Goal: Task Accomplishment & Management: Manage account settings

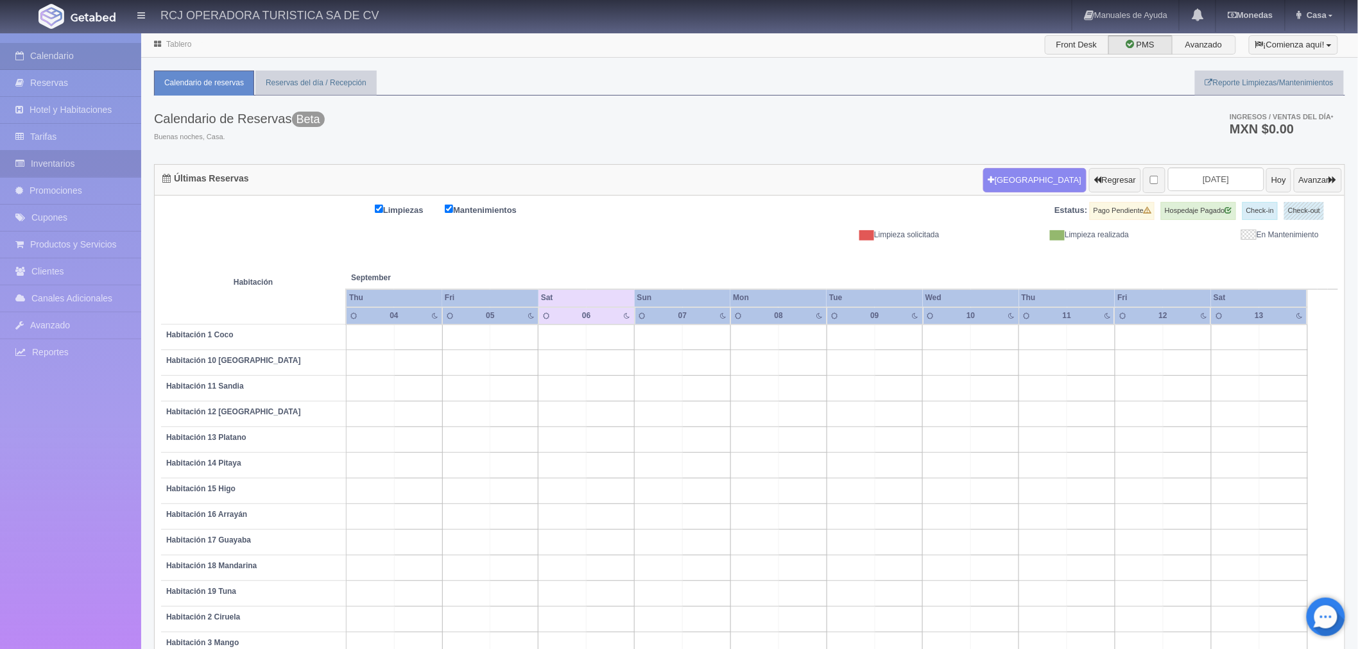
click at [48, 165] on link "Inventarios" at bounding box center [70, 164] width 141 height 26
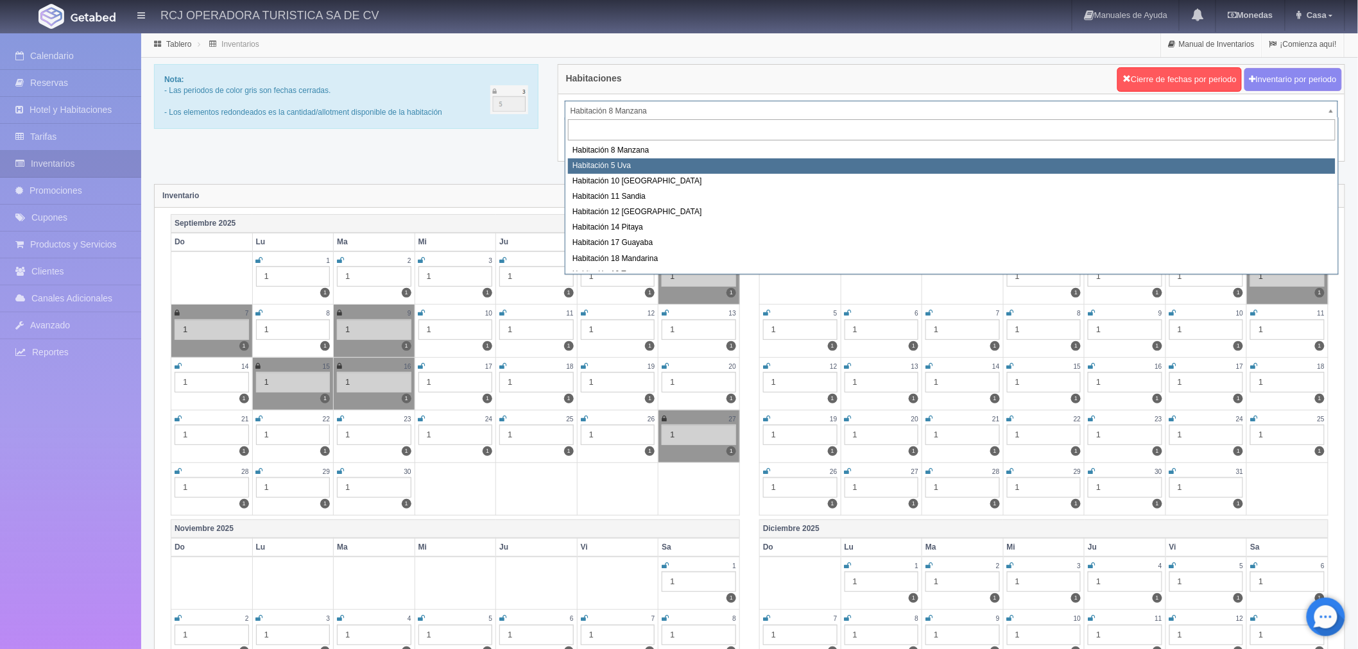
select select "1573"
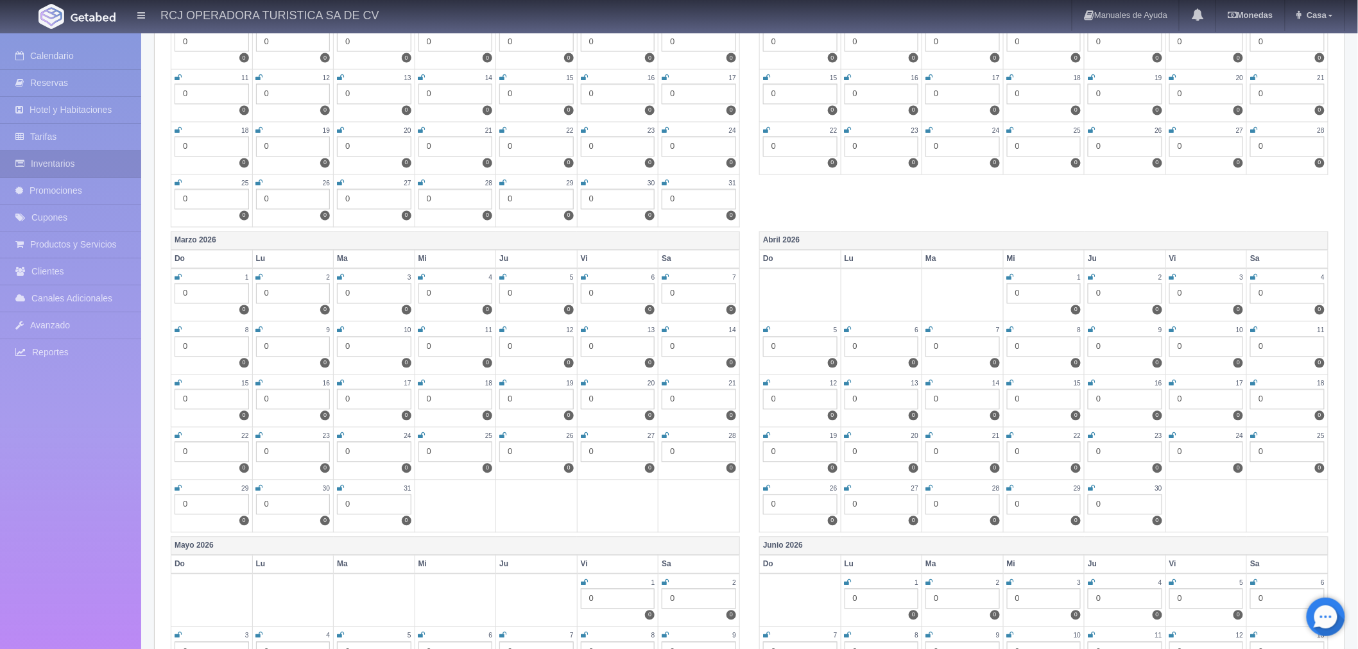
scroll to position [927, 0]
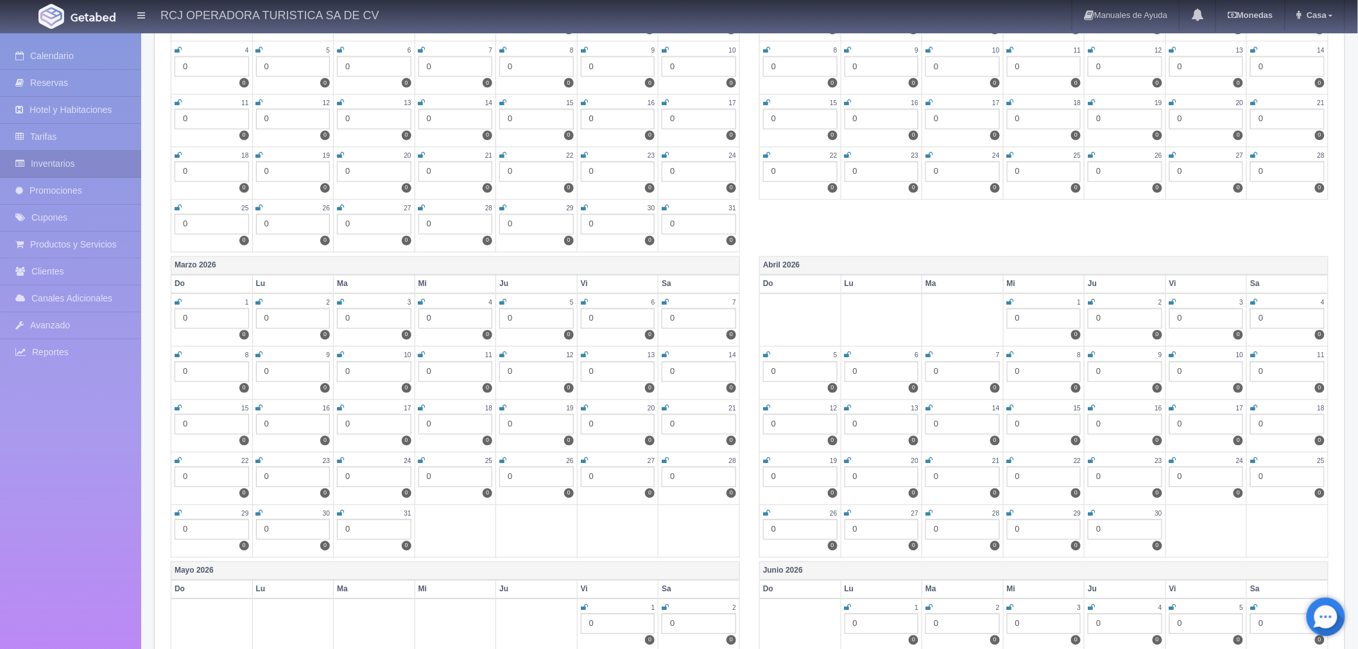
click at [1250, 456] on td "25 0 0" at bounding box center [1288, 478] width 82 height 53
click at [1250, 458] on icon at bounding box center [1253, 462] width 7 height 8
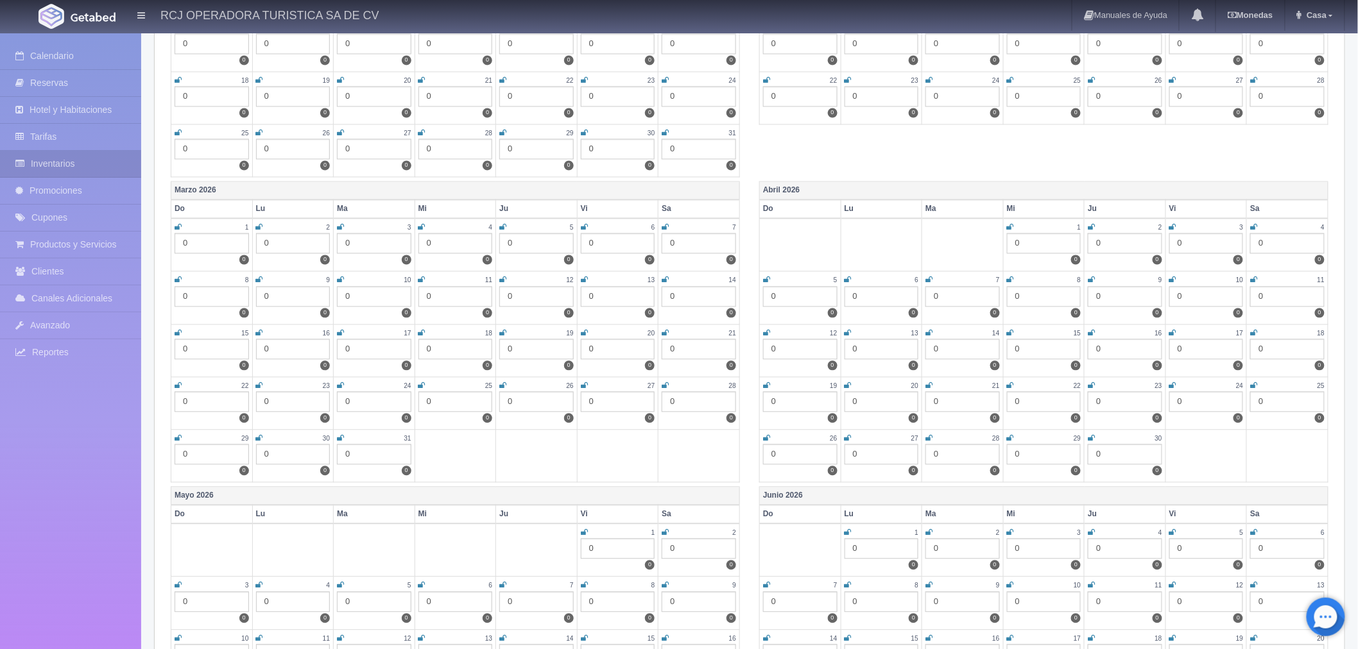
scroll to position [998, 0]
click at [1255, 386] on icon at bounding box center [1253, 390] width 7 height 8
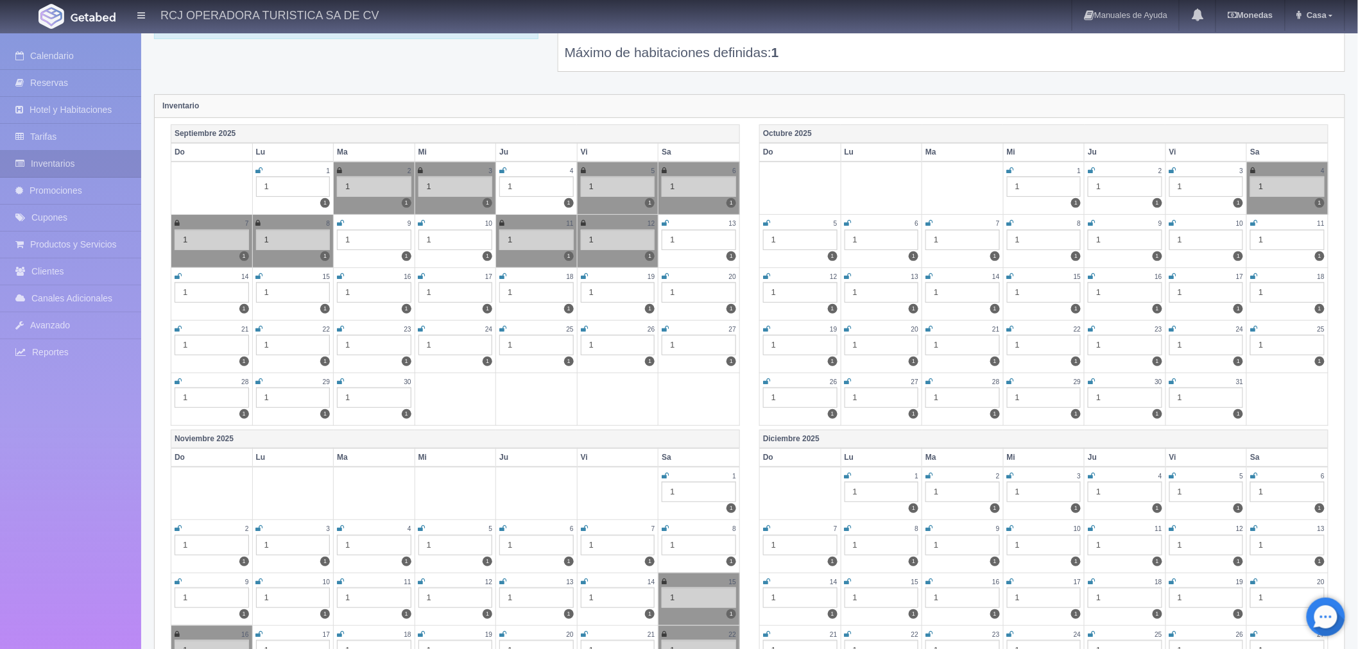
scroll to position [0, 0]
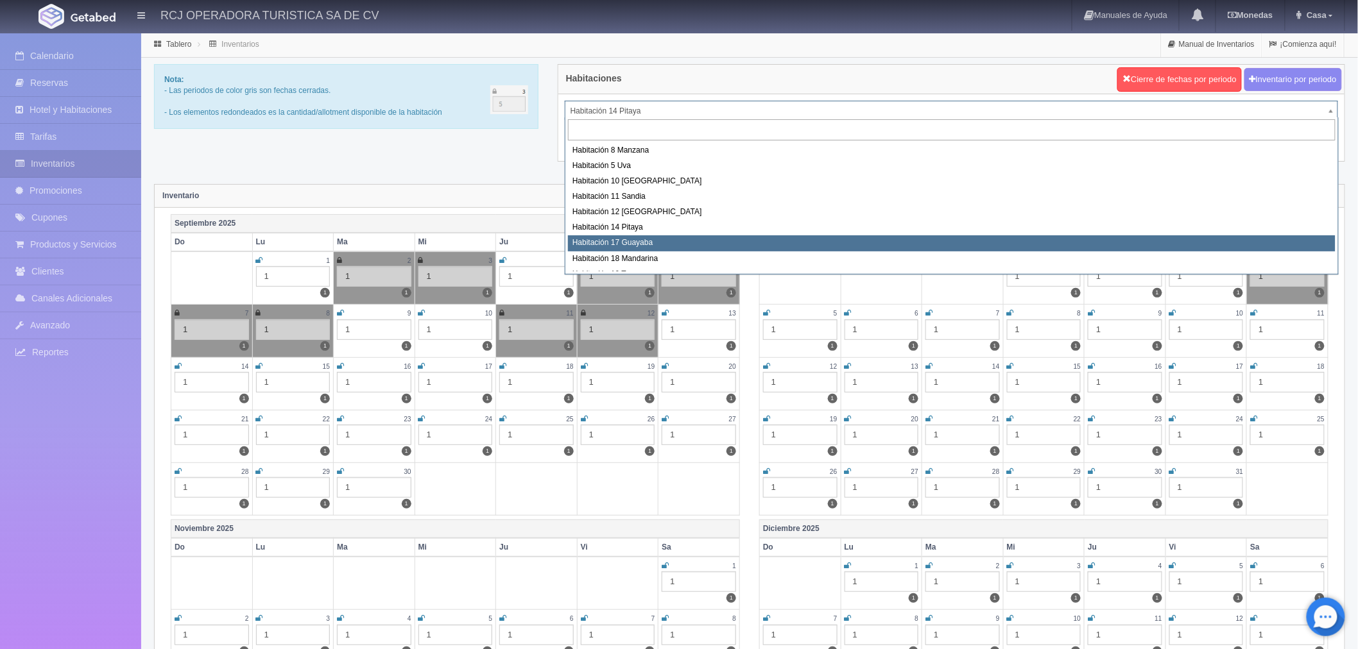
select select "1578"
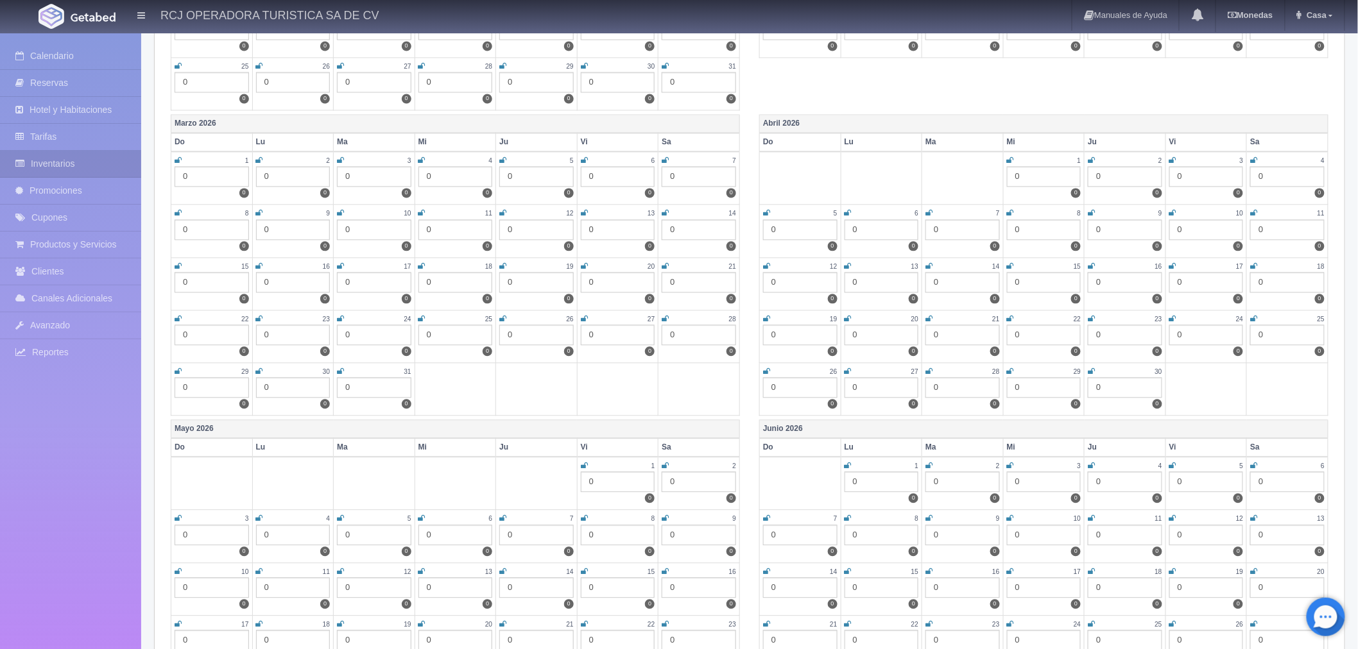
scroll to position [998, 0]
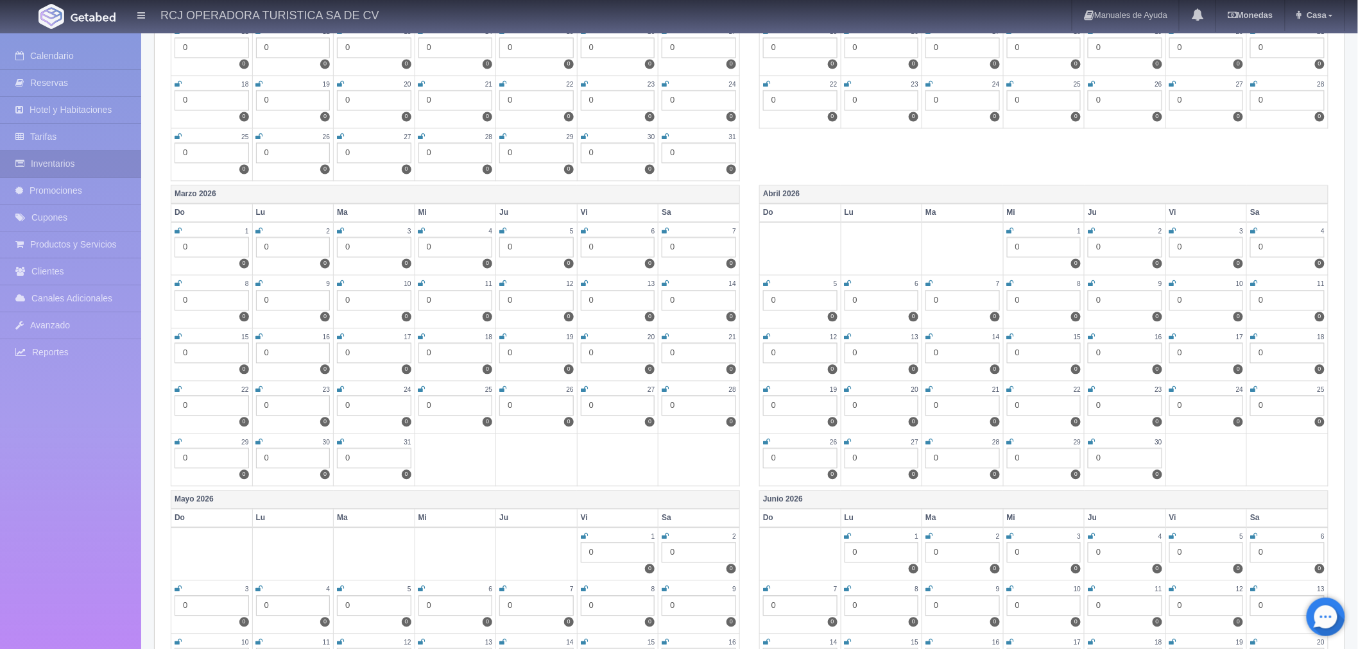
click at [1255, 387] on icon at bounding box center [1253, 390] width 7 height 8
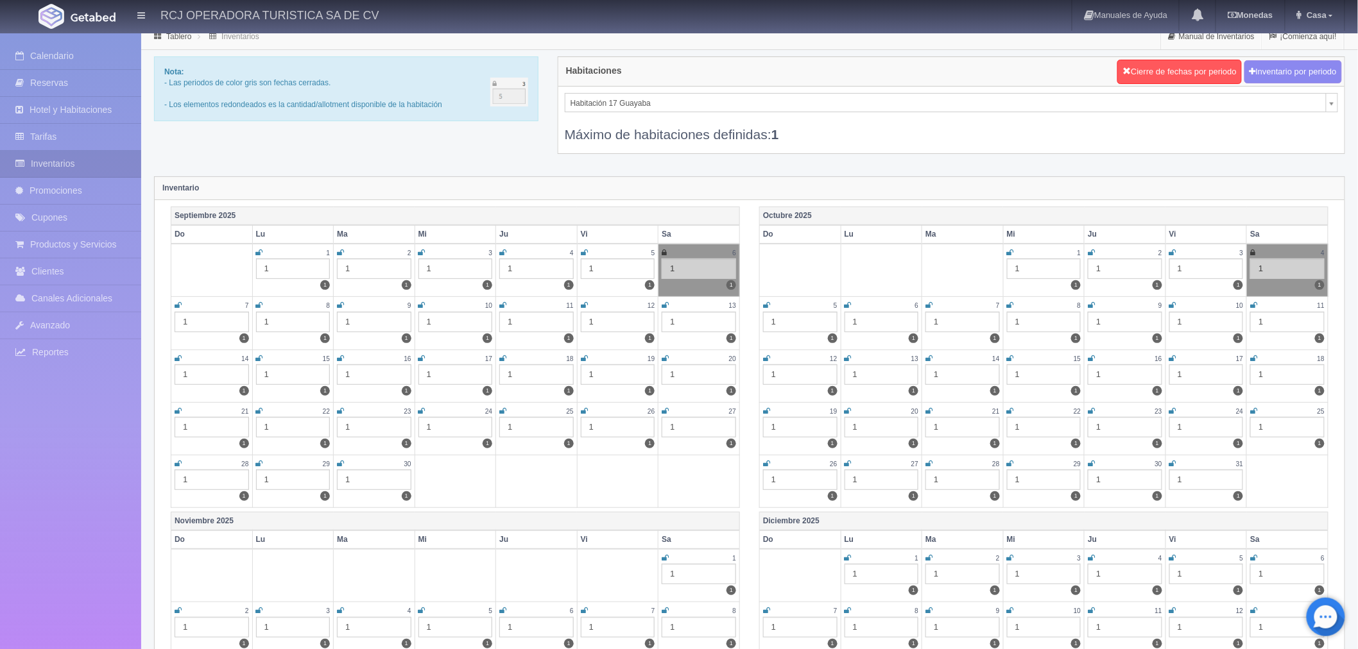
scroll to position [0, 0]
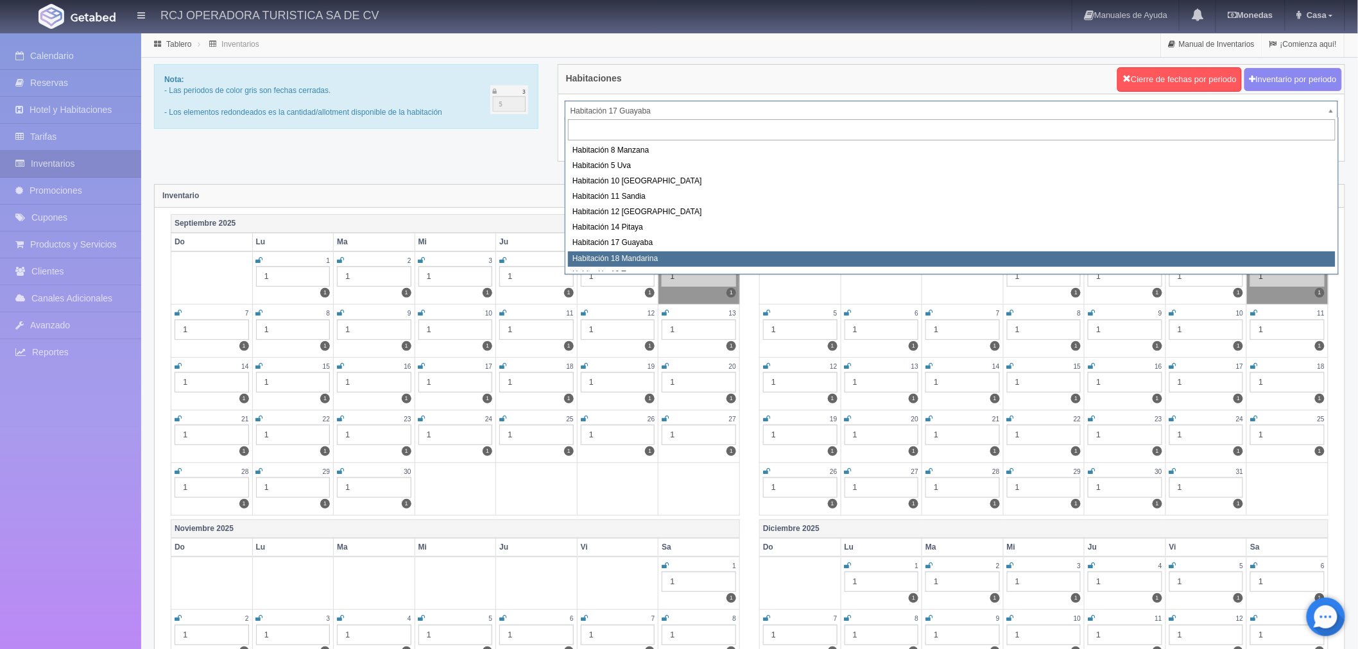
select select "1579"
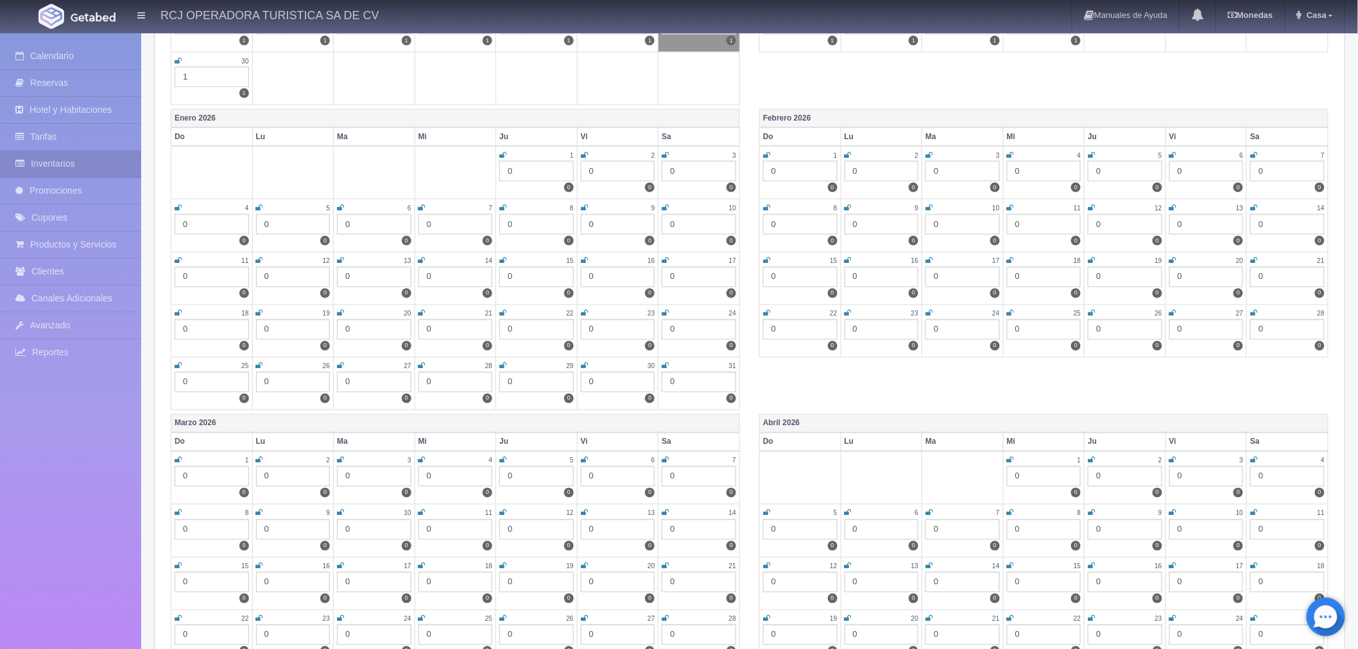
scroll to position [856, 0]
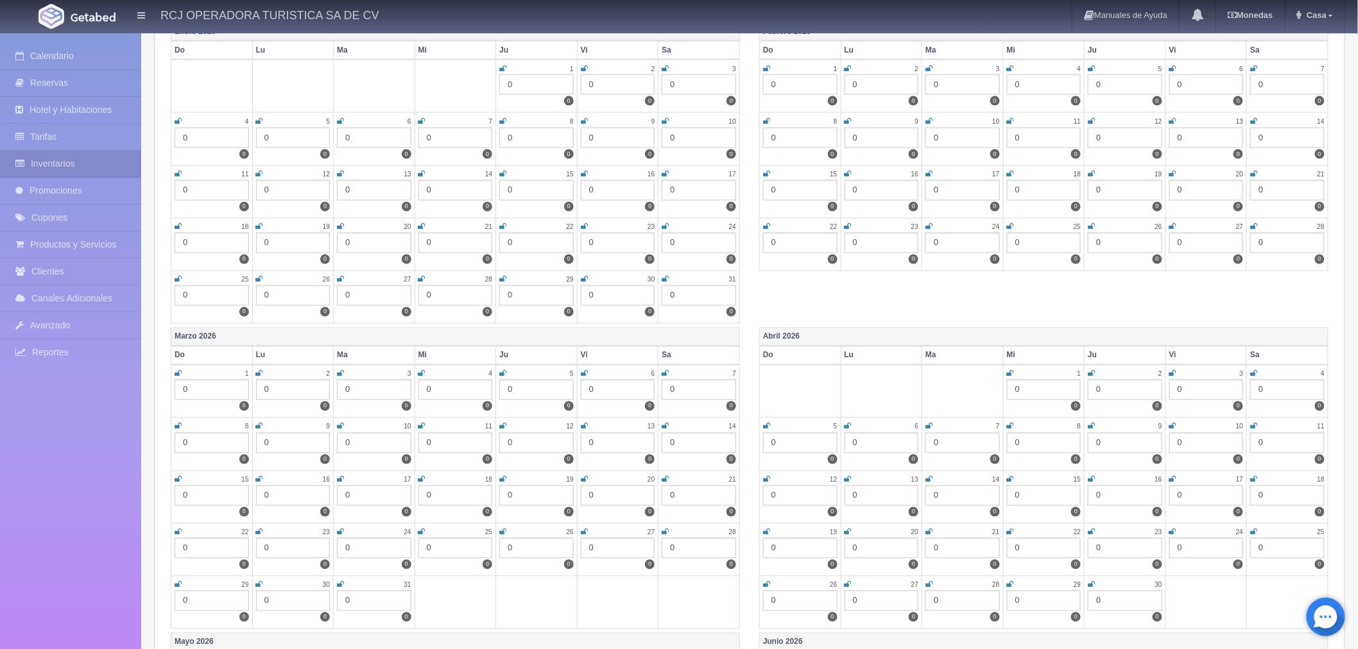
click at [1252, 529] on icon at bounding box center [1253, 533] width 7 height 8
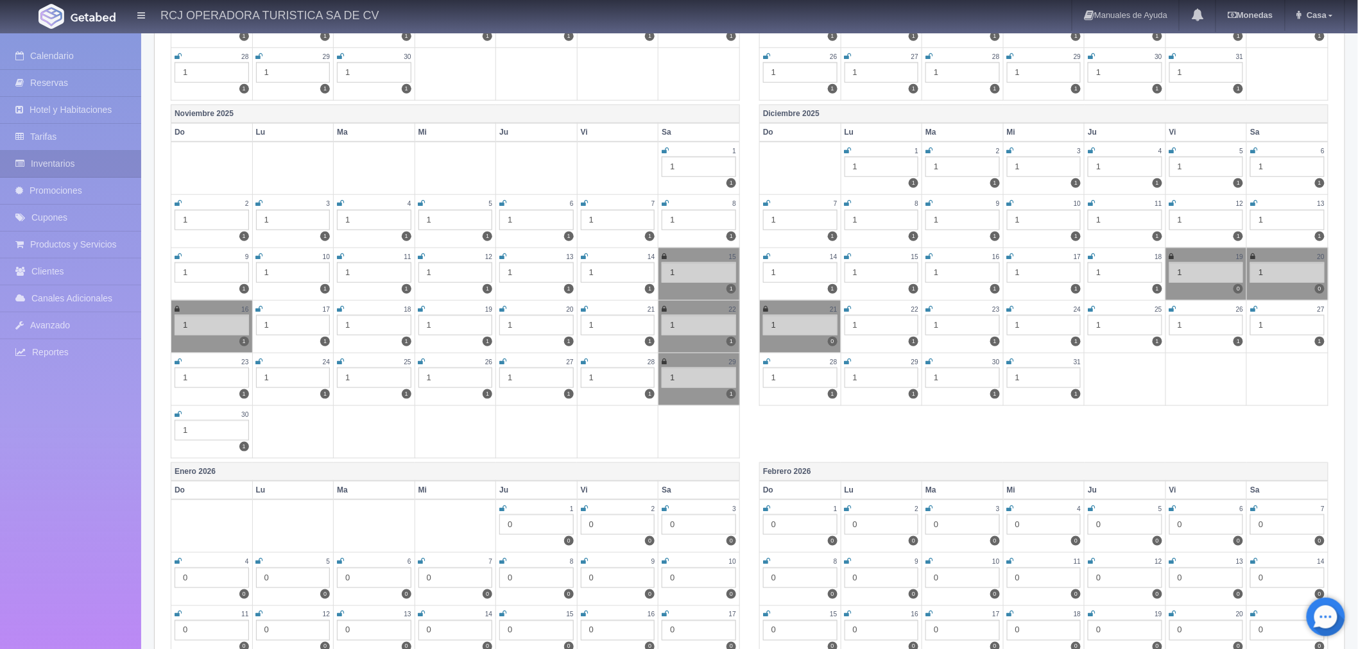
scroll to position [0, 0]
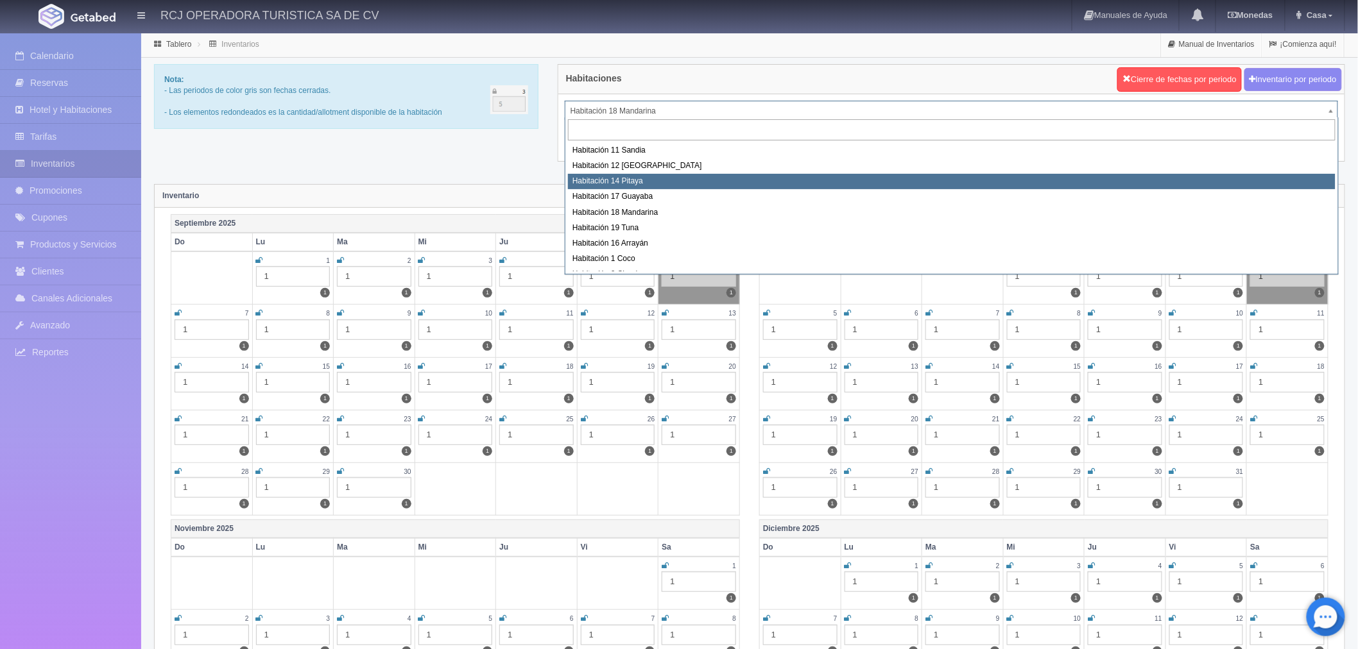
scroll to position [71, 0]
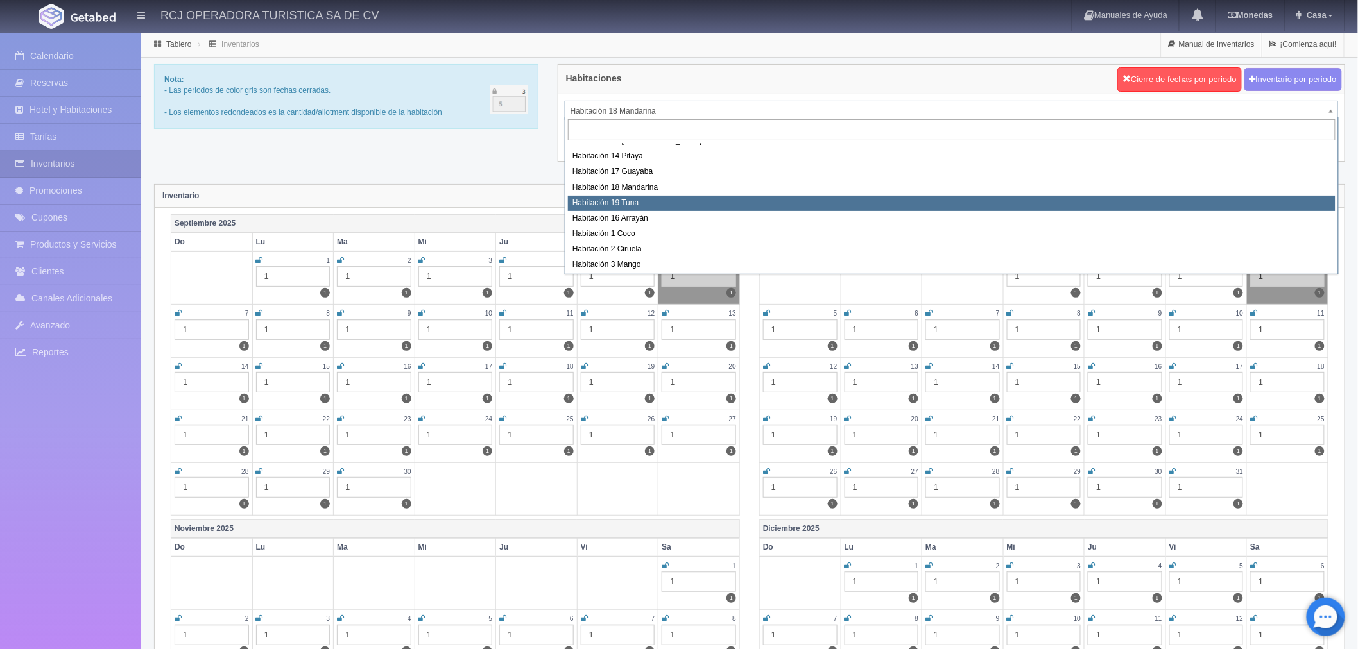
select select "1580"
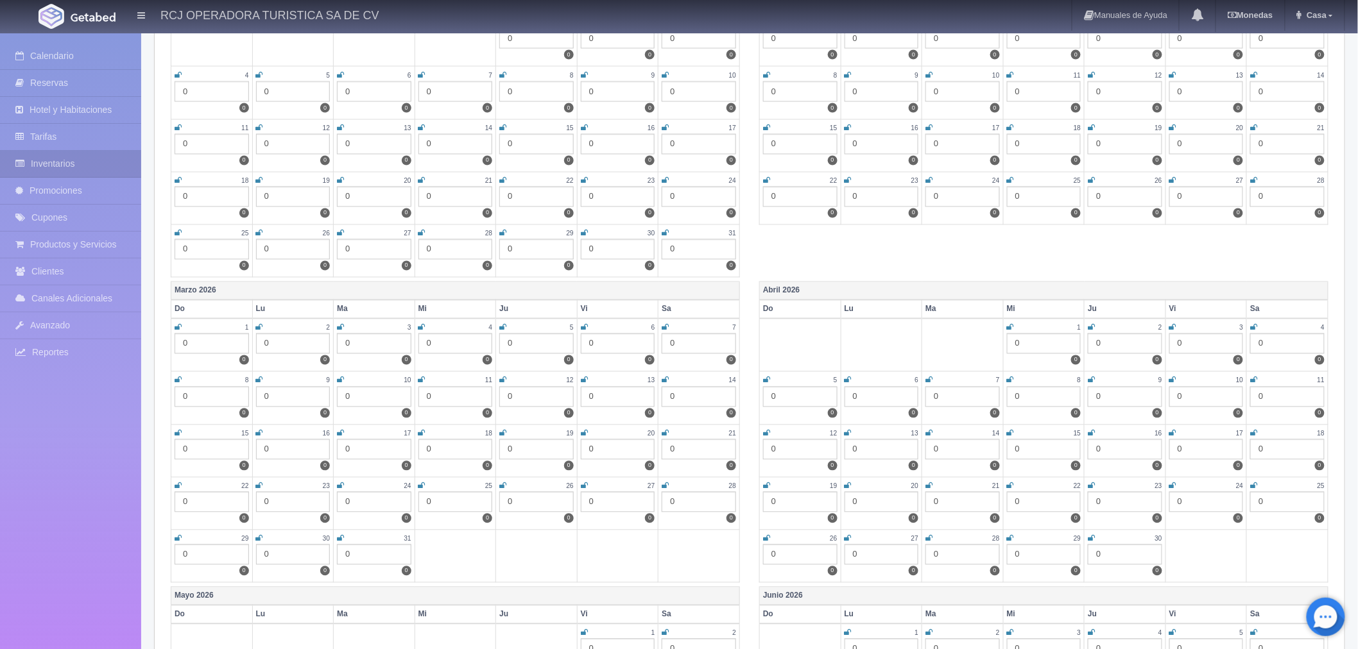
scroll to position [927, 0]
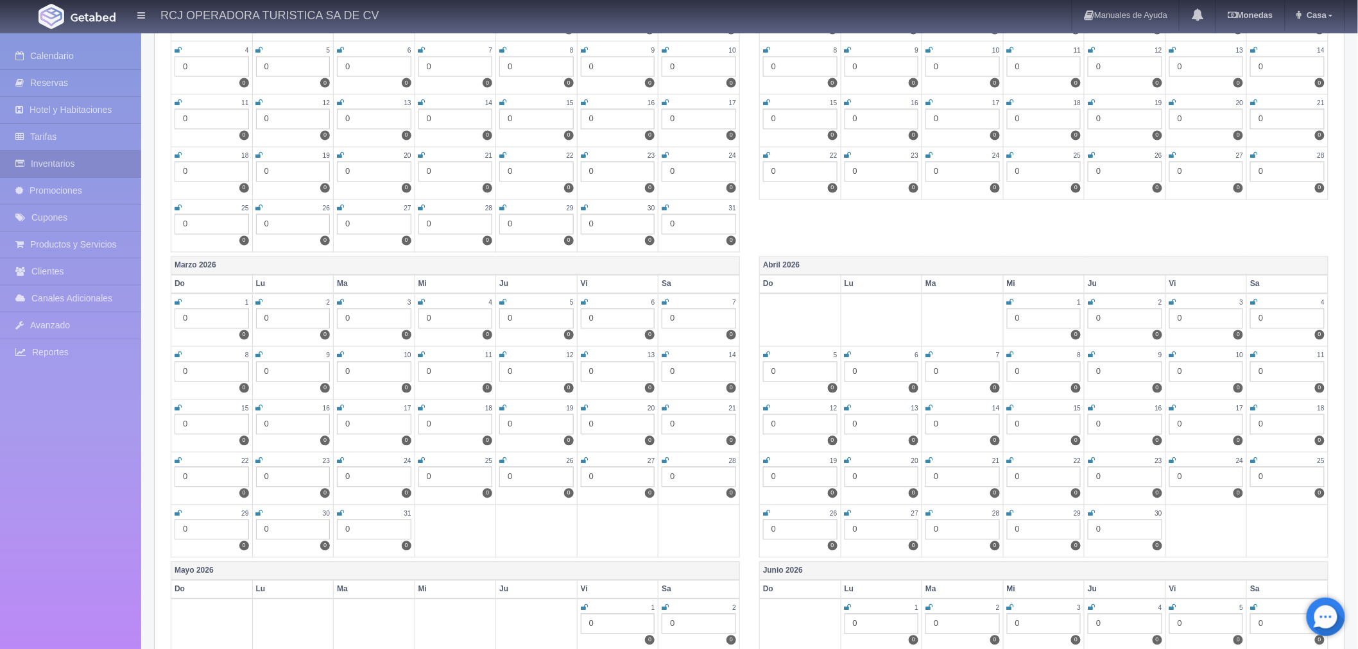
click at [1255, 458] on icon at bounding box center [1253, 462] width 7 height 8
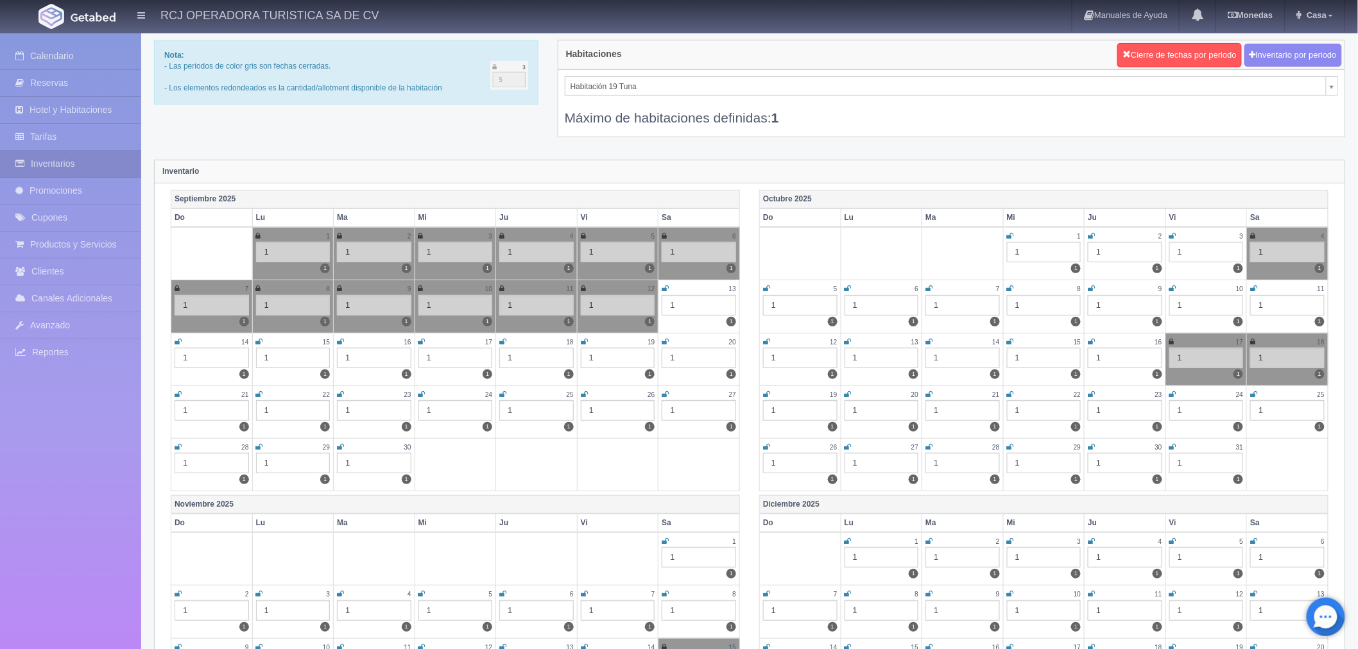
scroll to position [0, 0]
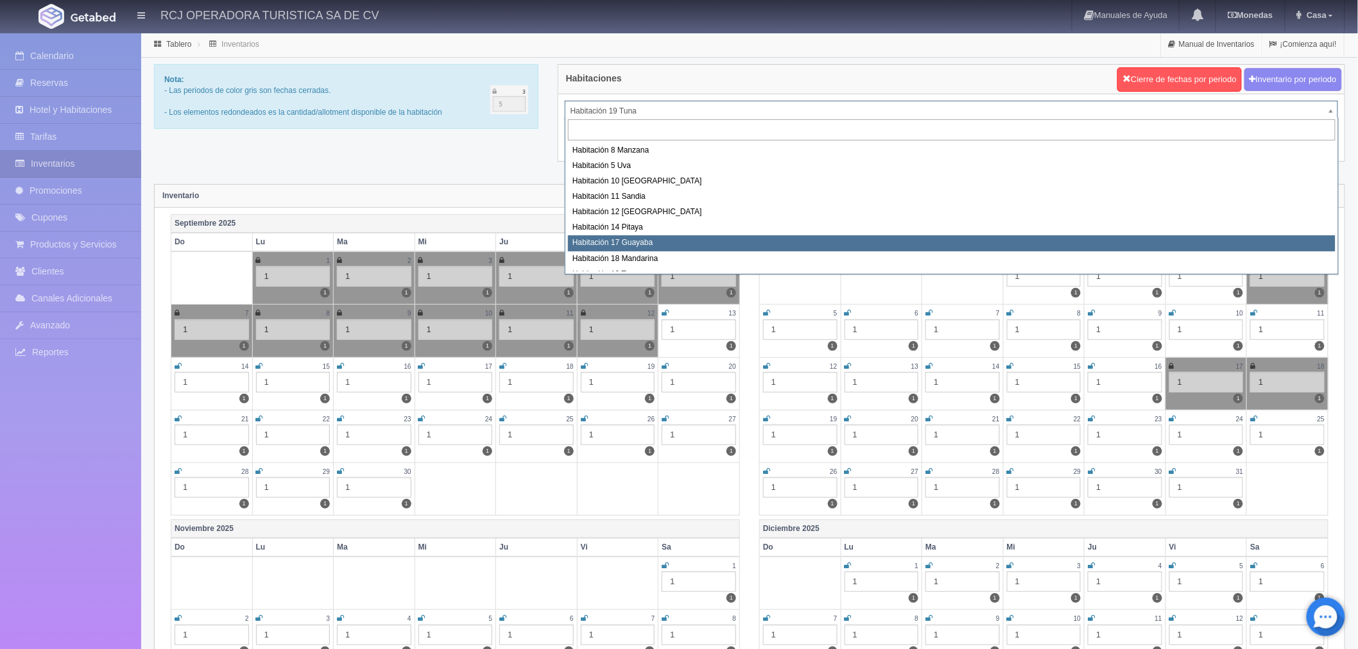
scroll to position [71, 0]
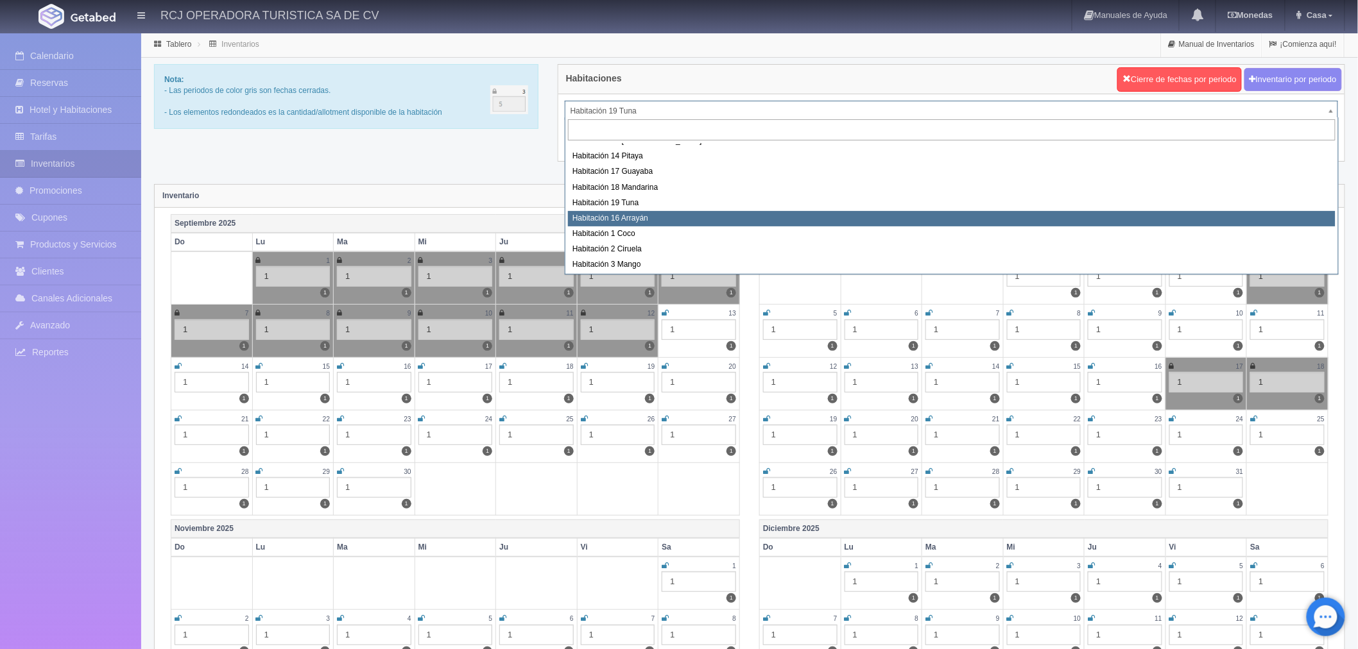
select select "1581"
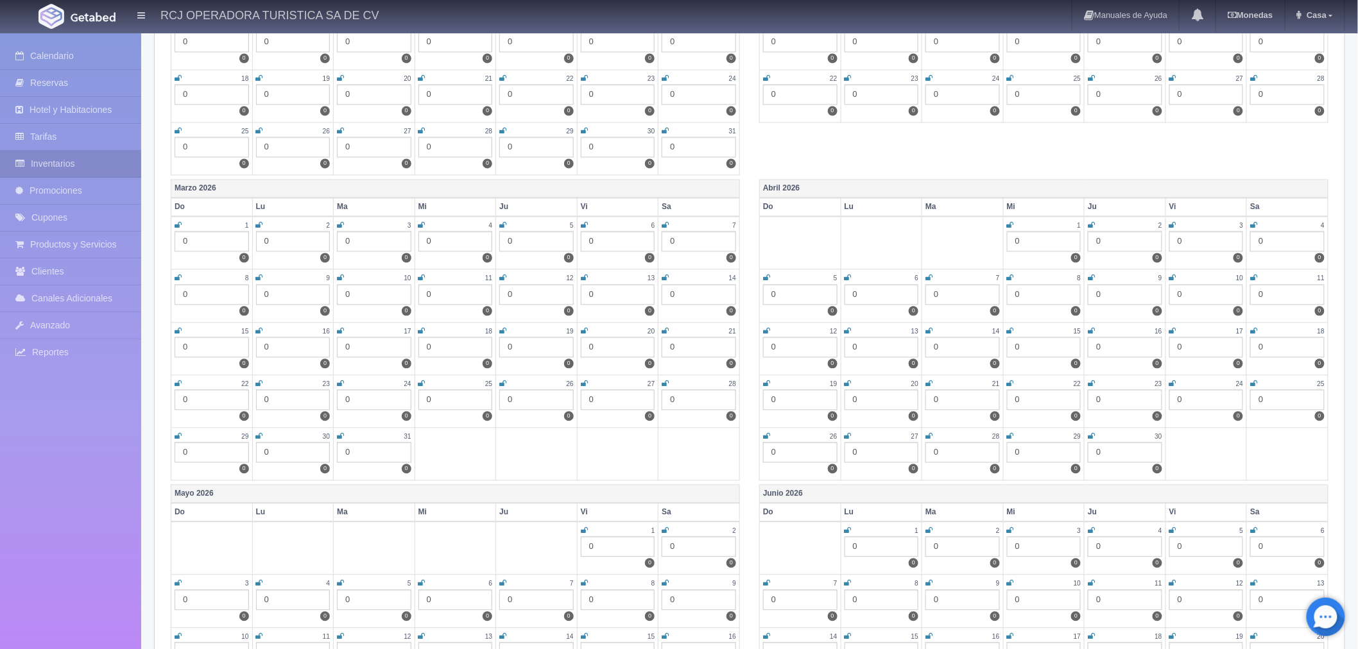
scroll to position [1069, 0]
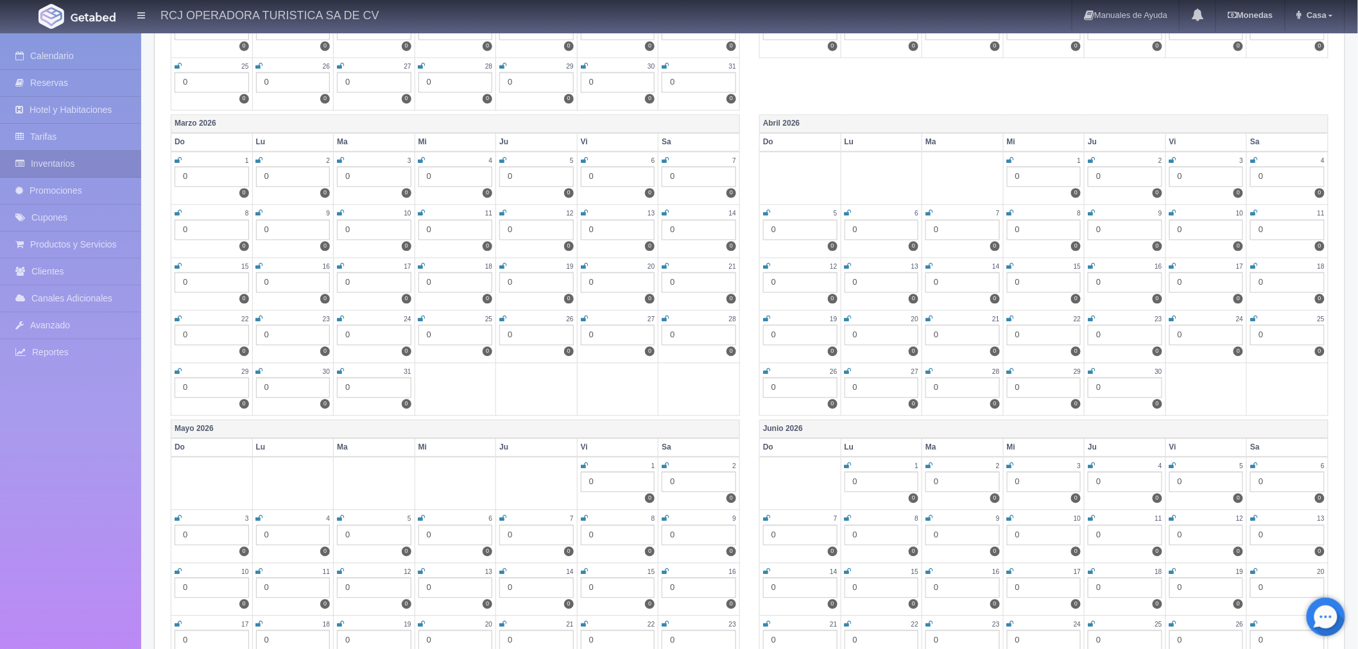
click at [1254, 315] on icon at bounding box center [1253, 319] width 7 height 8
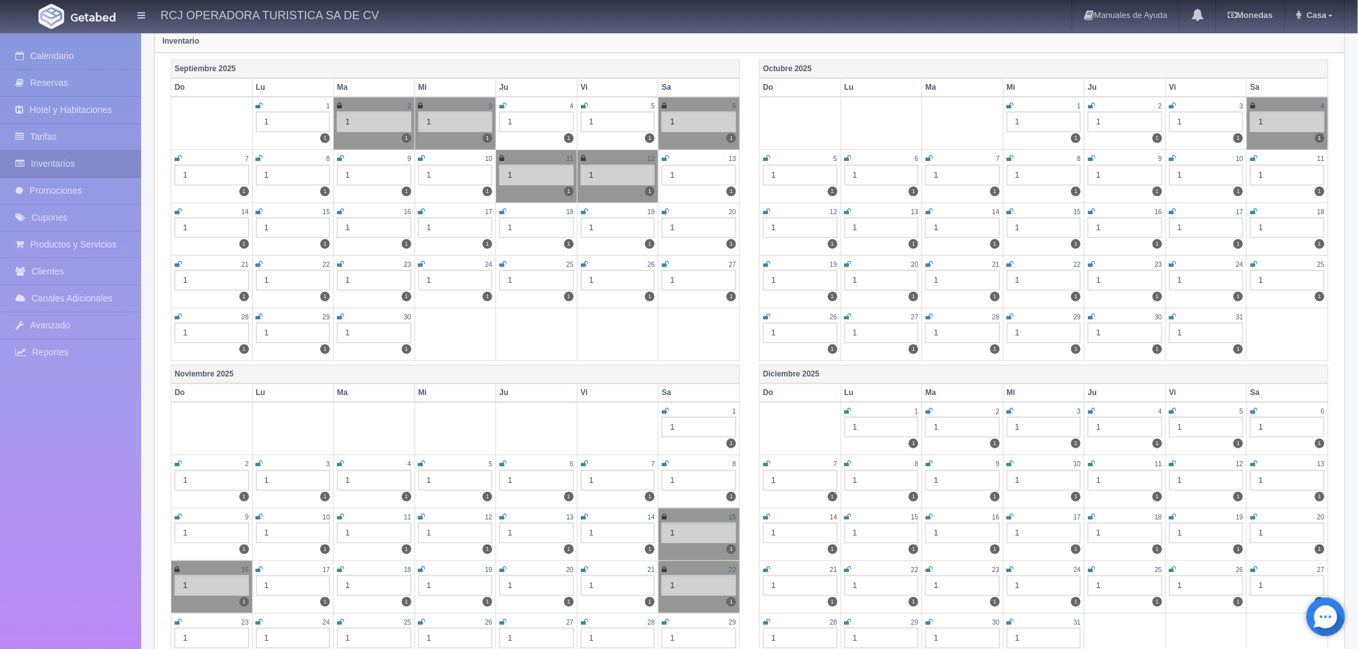
scroll to position [0, 0]
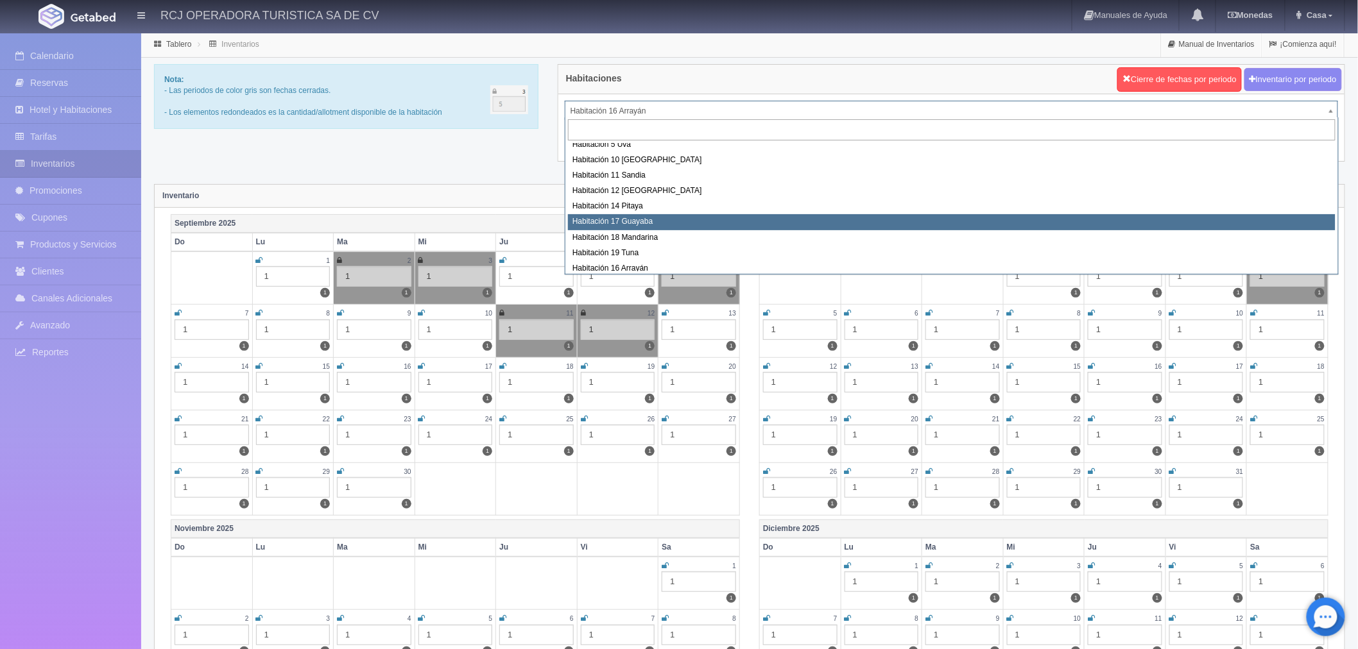
scroll to position [92, 0]
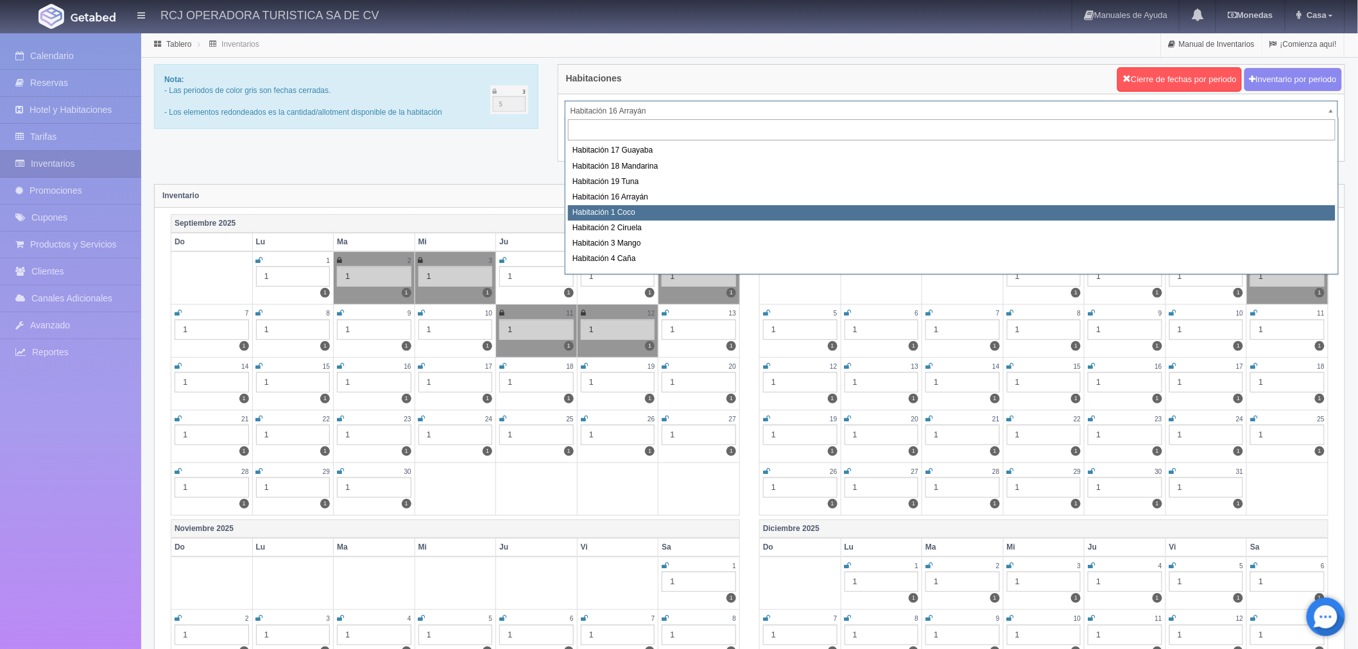
select select "1606"
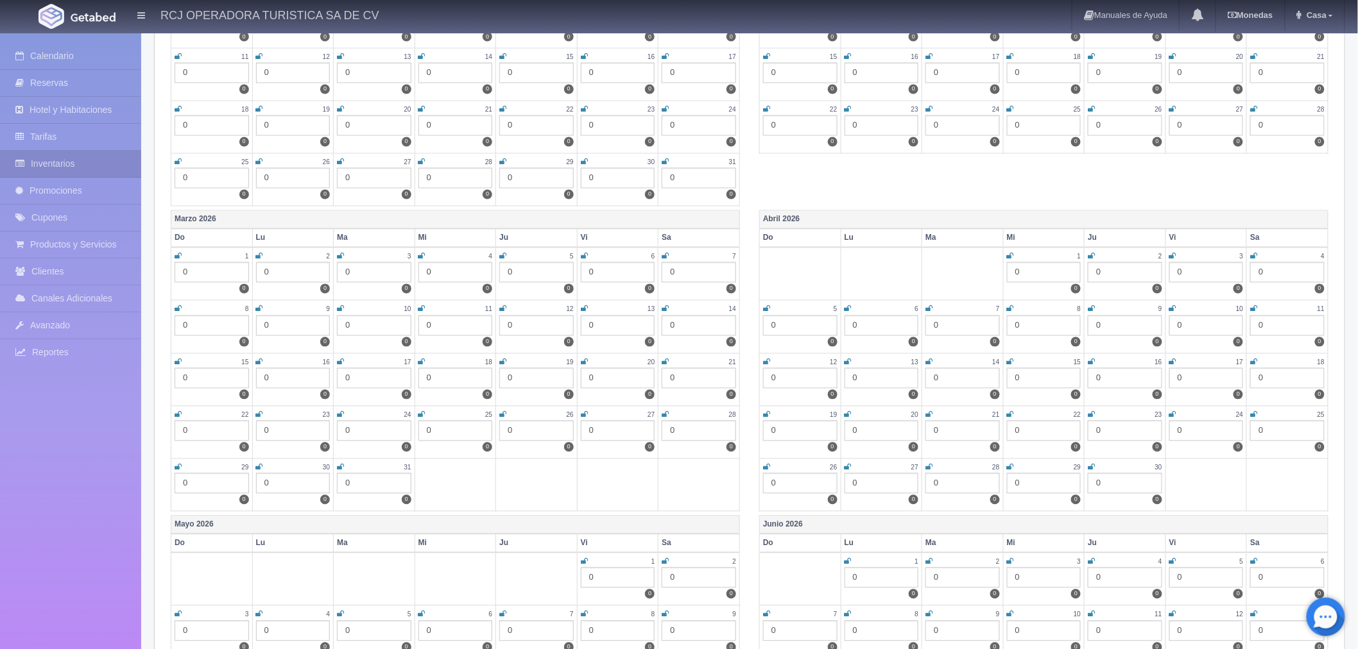
scroll to position [998, 0]
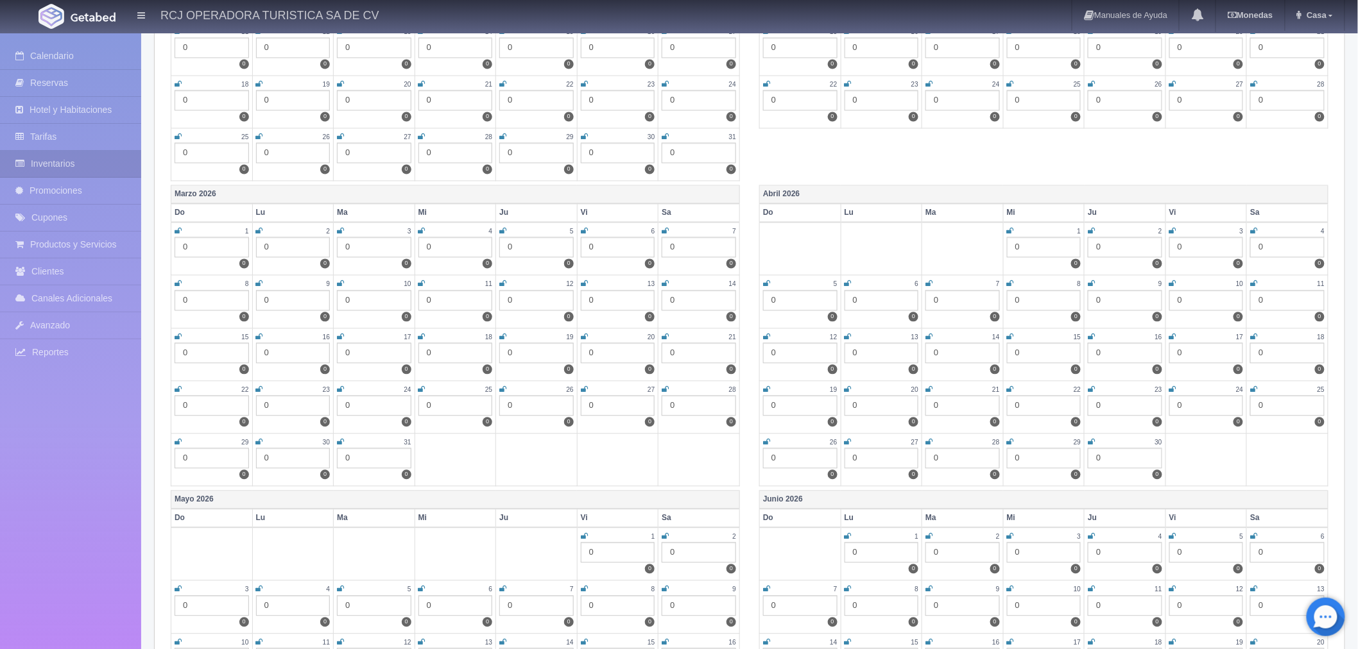
click at [1253, 386] on icon at bounding box center [1253, 390] width 7 height 8
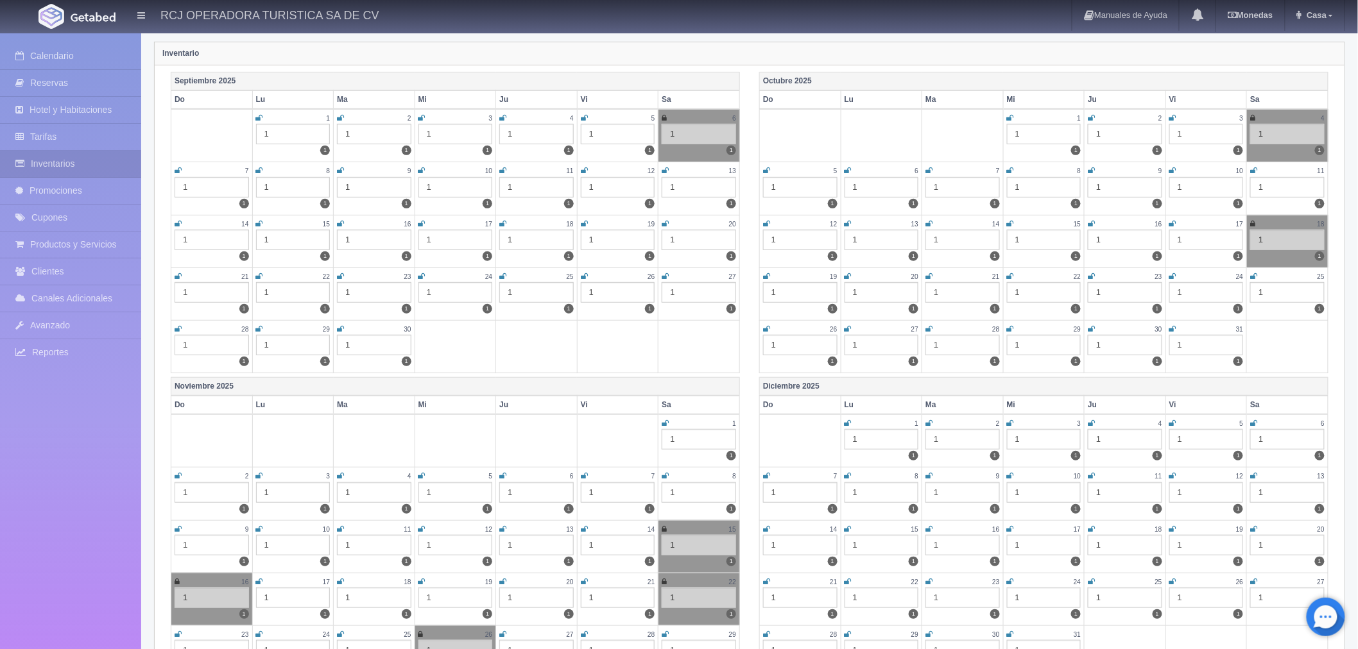
scroll to position [0, 0]
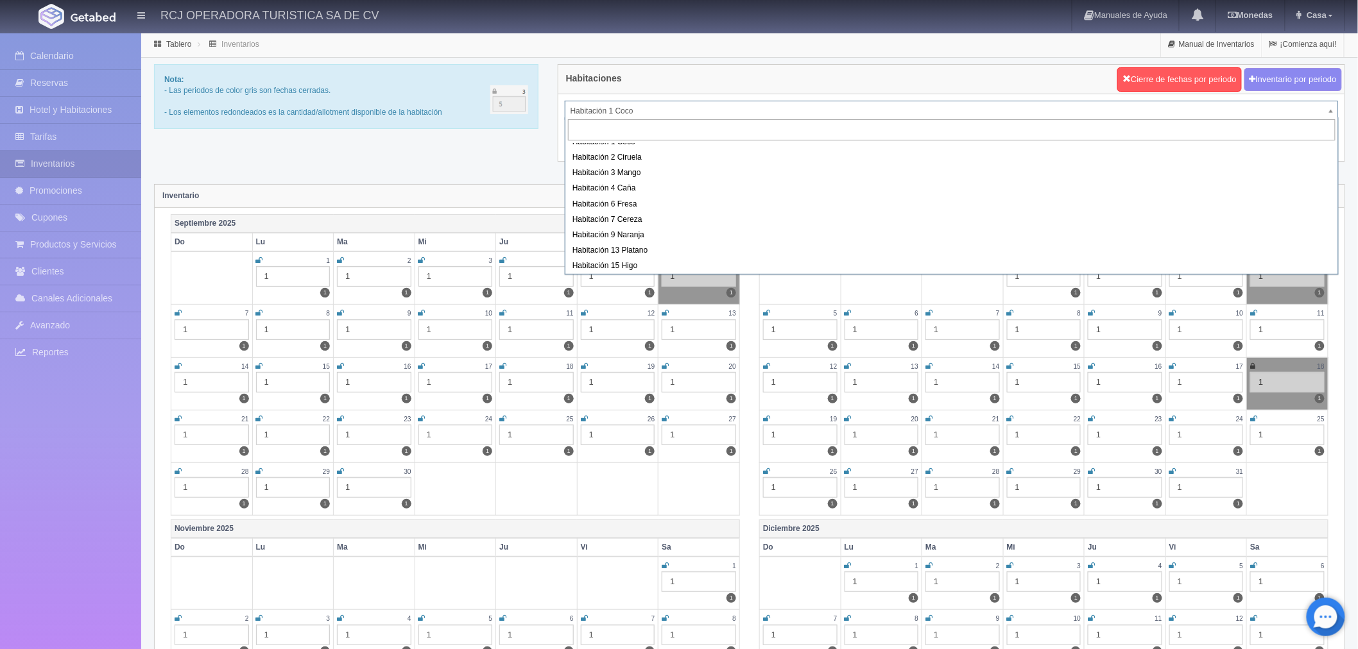
scroll to position [165, 0]
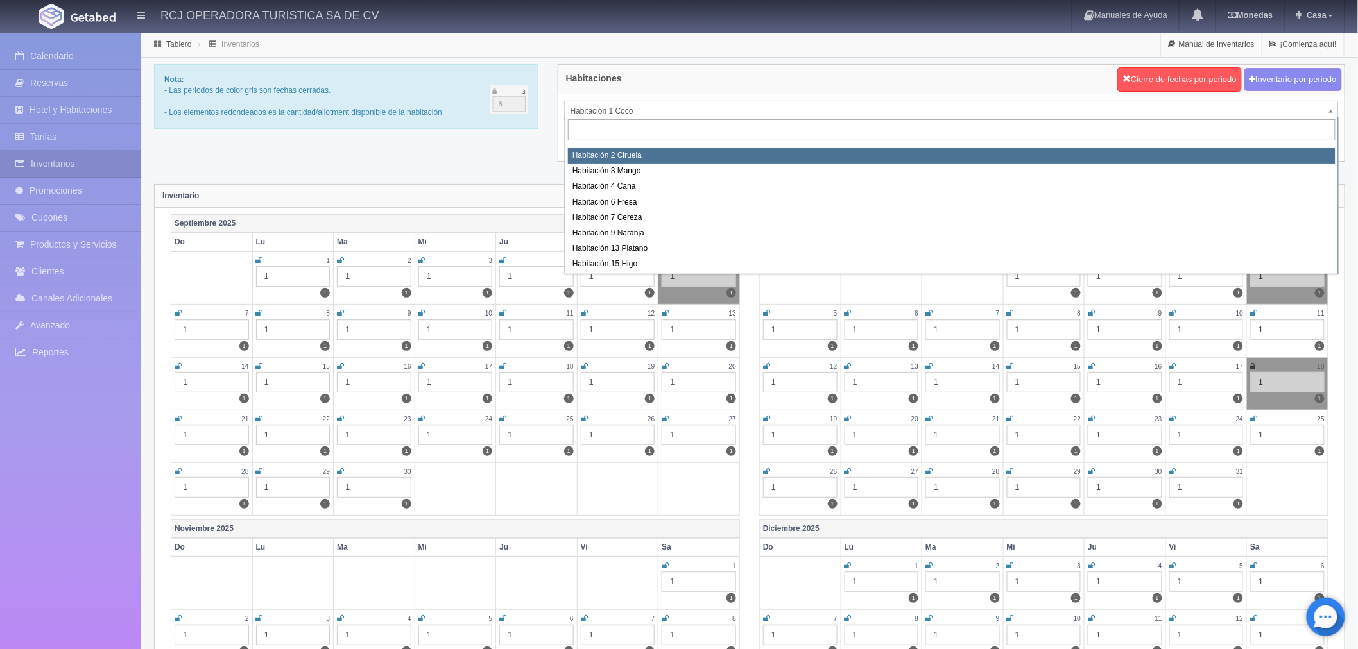
select select "1607"
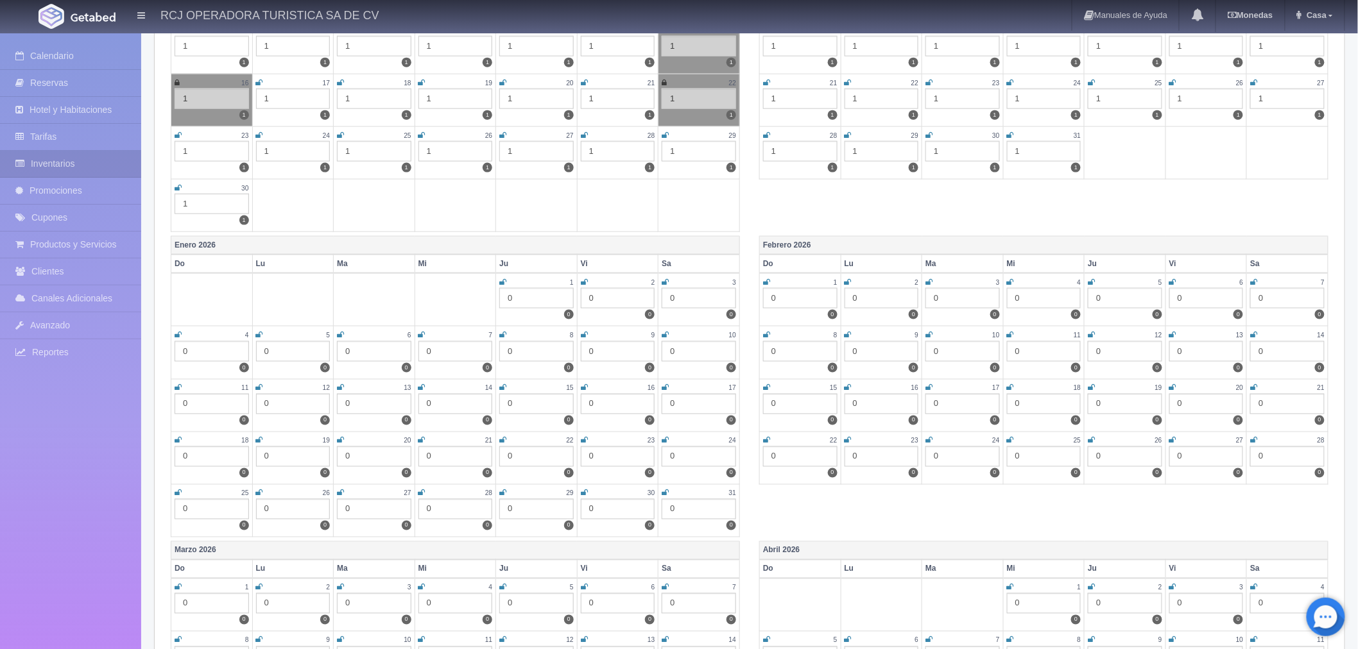
scroll to position [927, 0]
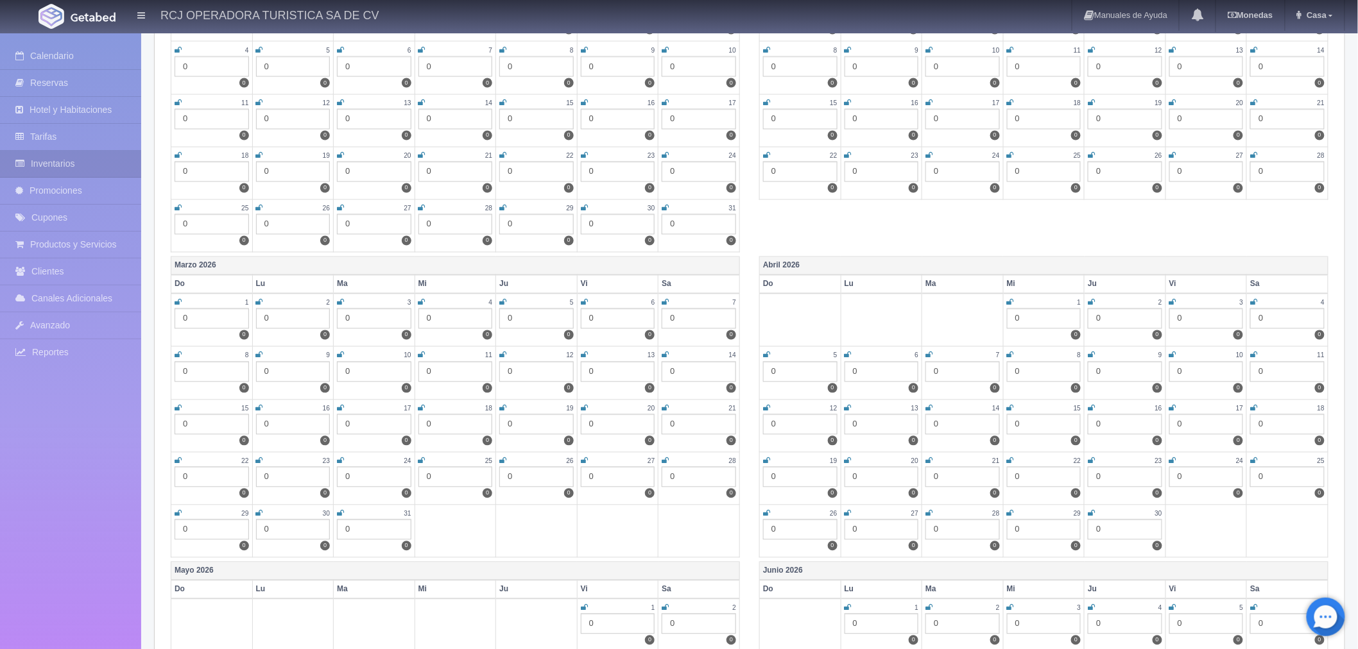
click at [1255, 458] on icon at bounding box center [1253, 462] width 7 height 8
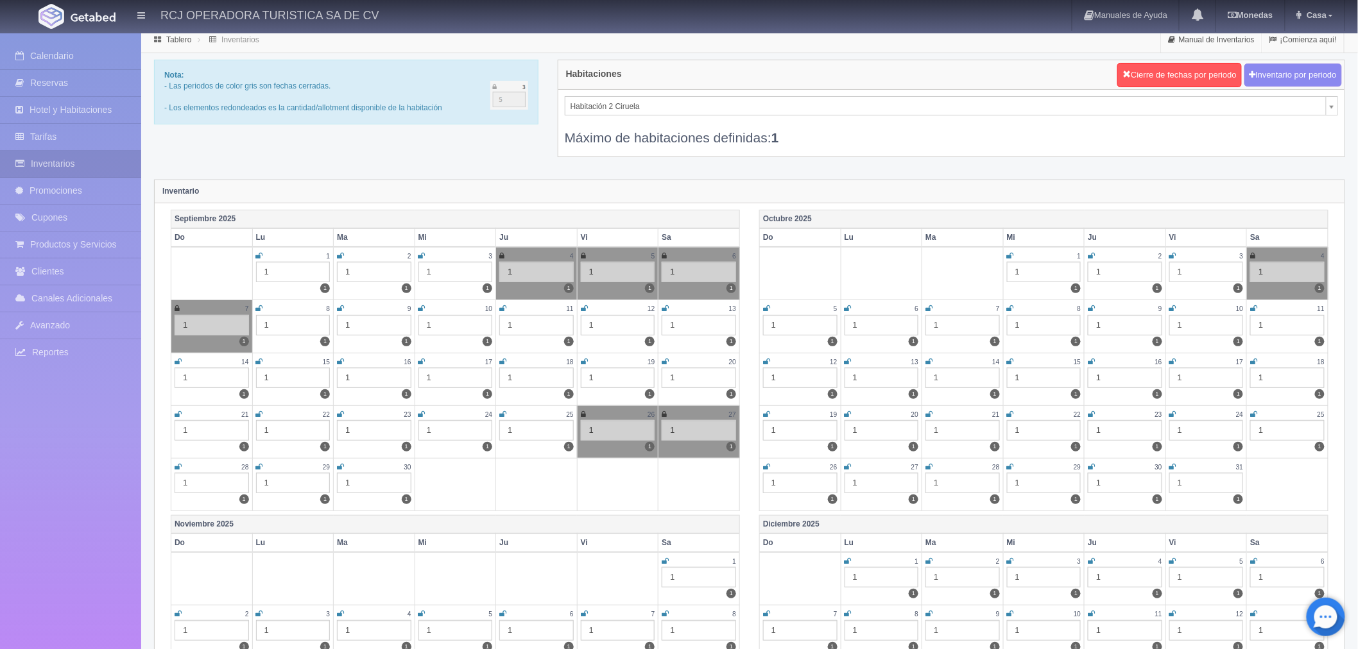
scroll to position [0, 0]
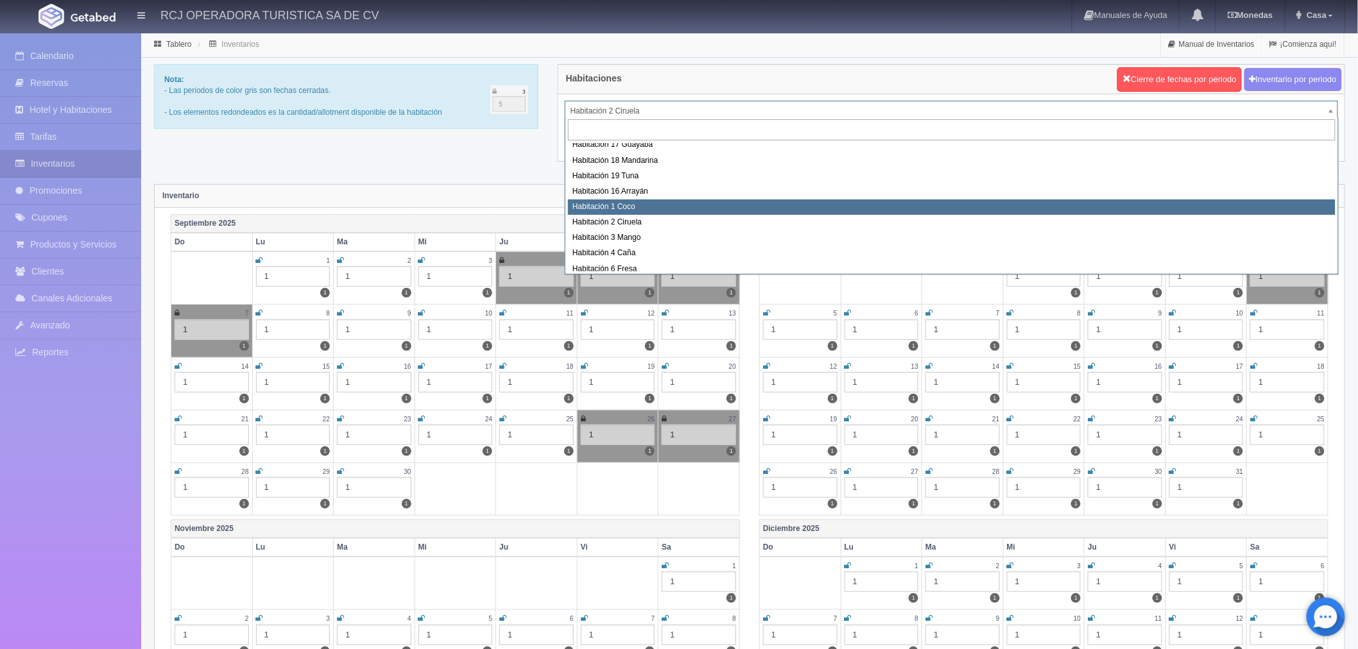
scroll to position [123, 0]
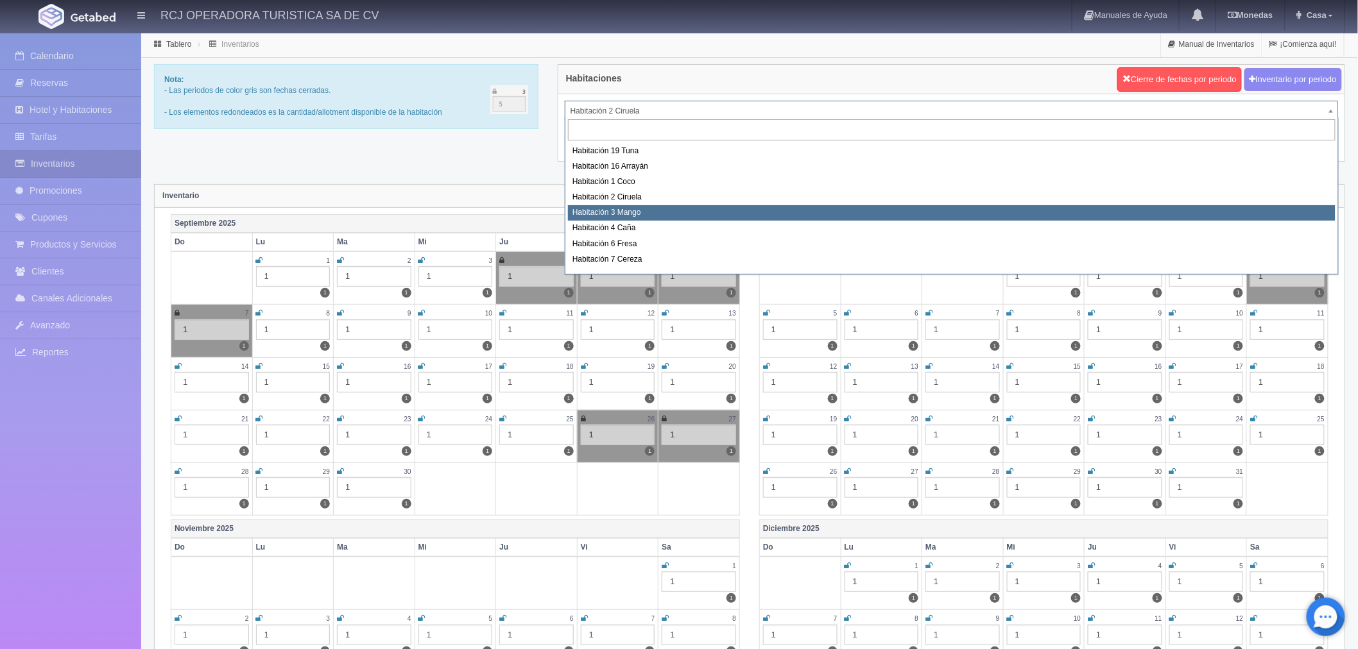
select select "1608"
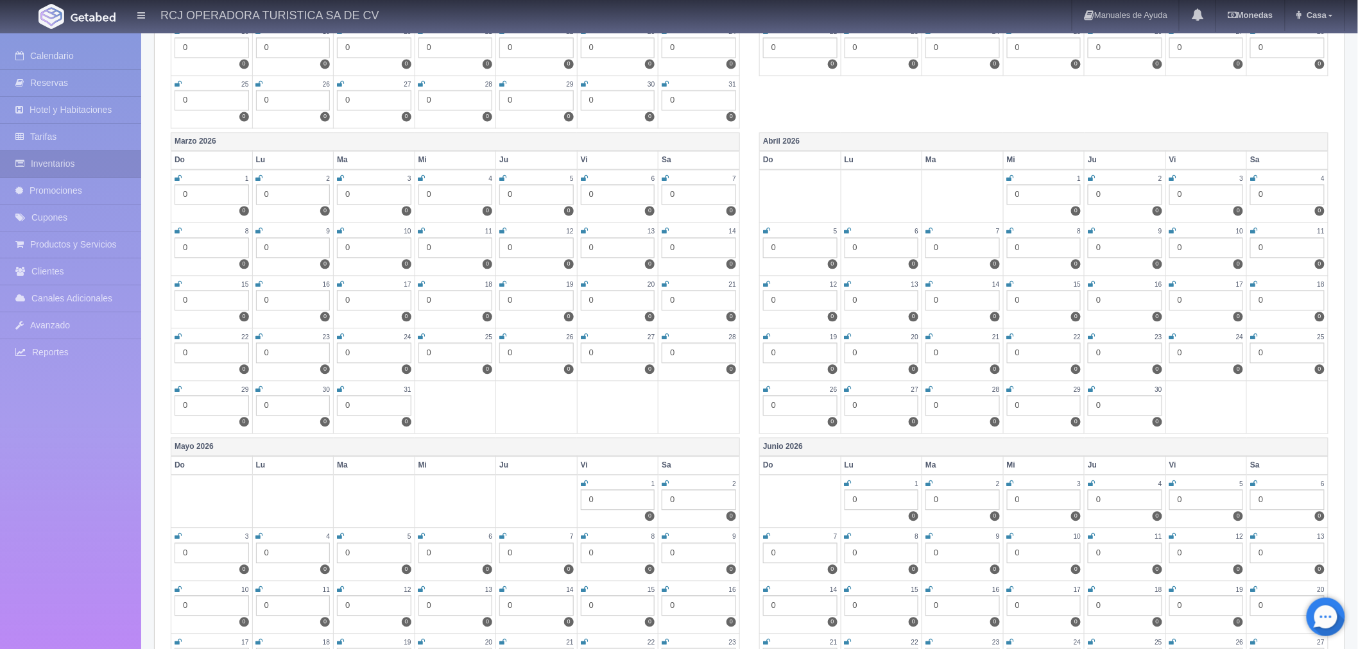
scroll to position [1069, 0]
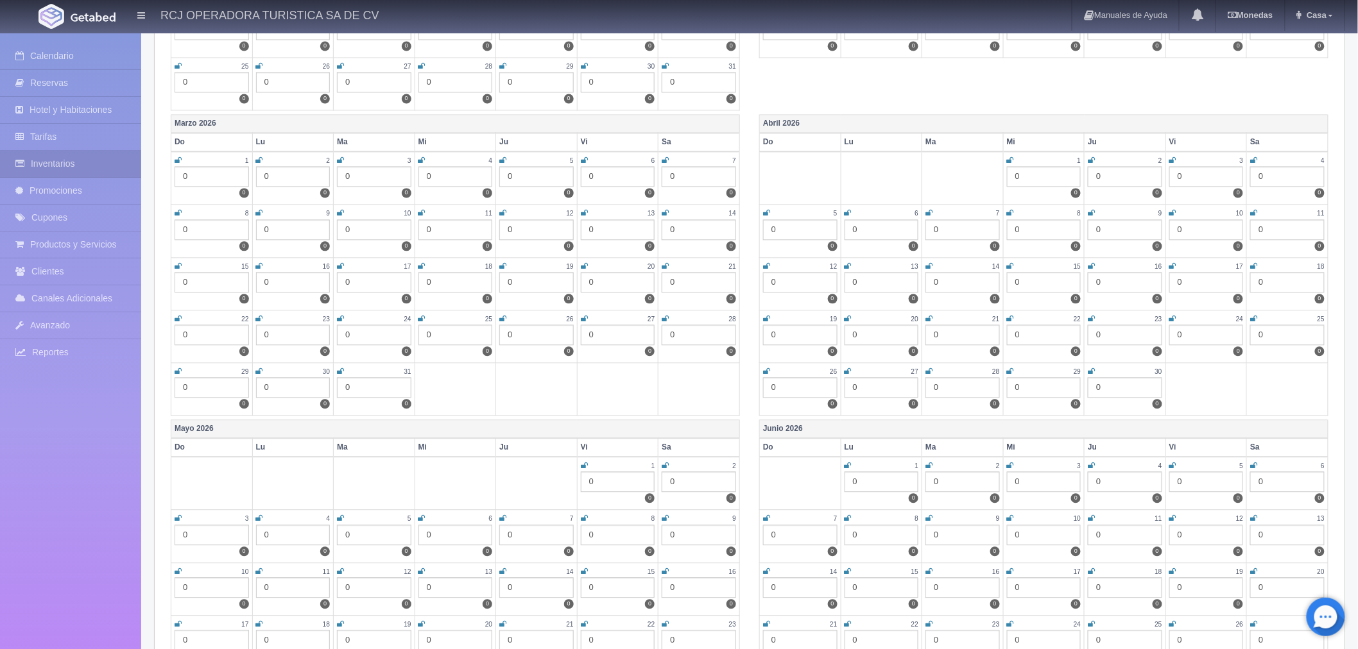
click at [1255, 315] on icon at bounding box center [1253, 319] width 7 height 8
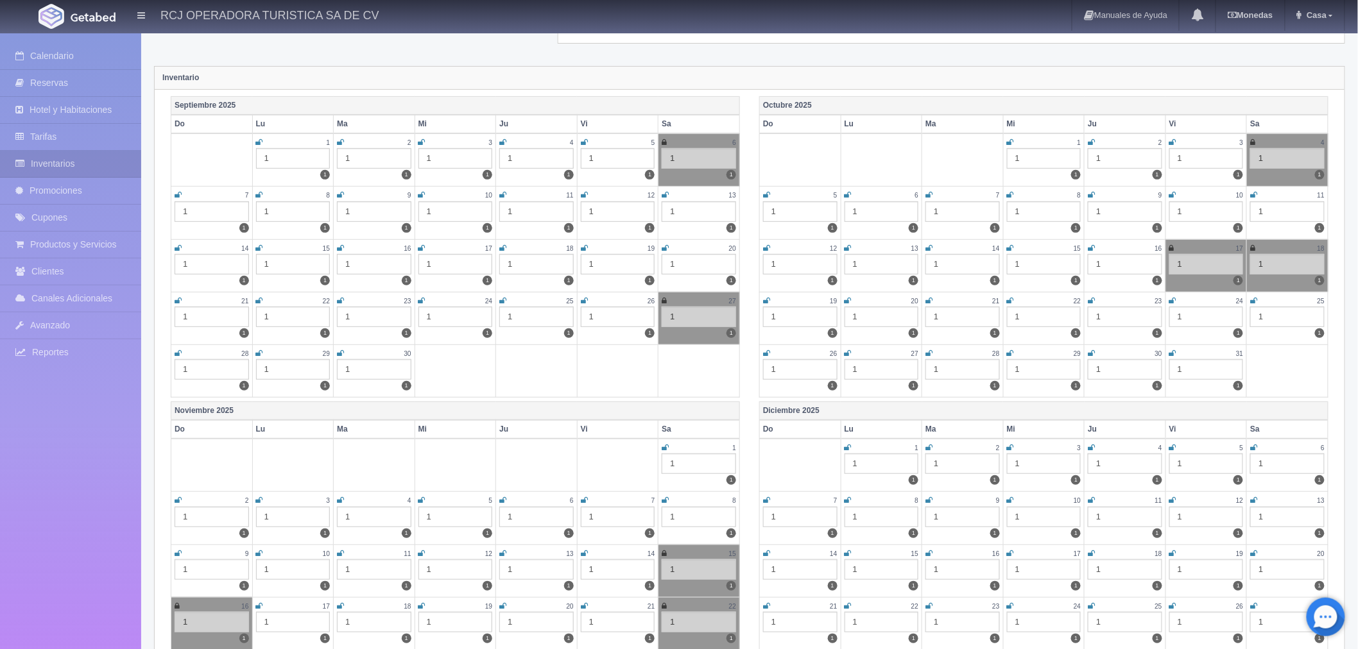
scroll to position [0, 0]
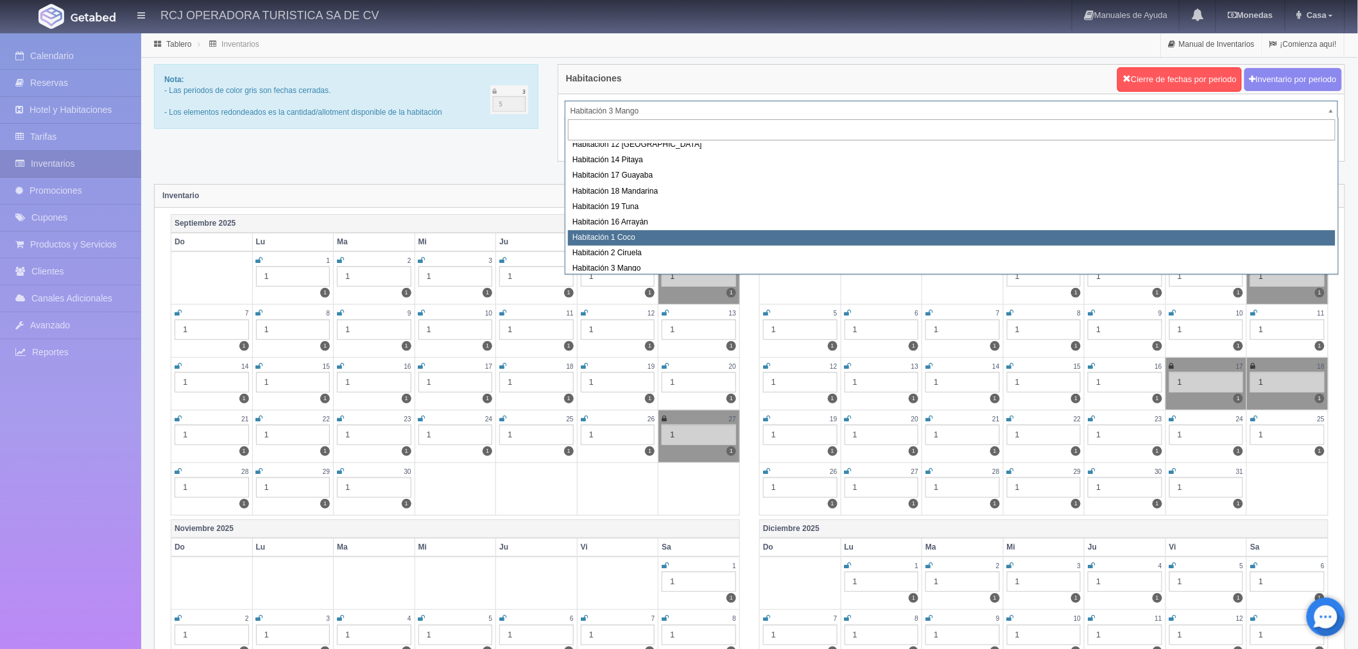
scroll to position [165, 0]
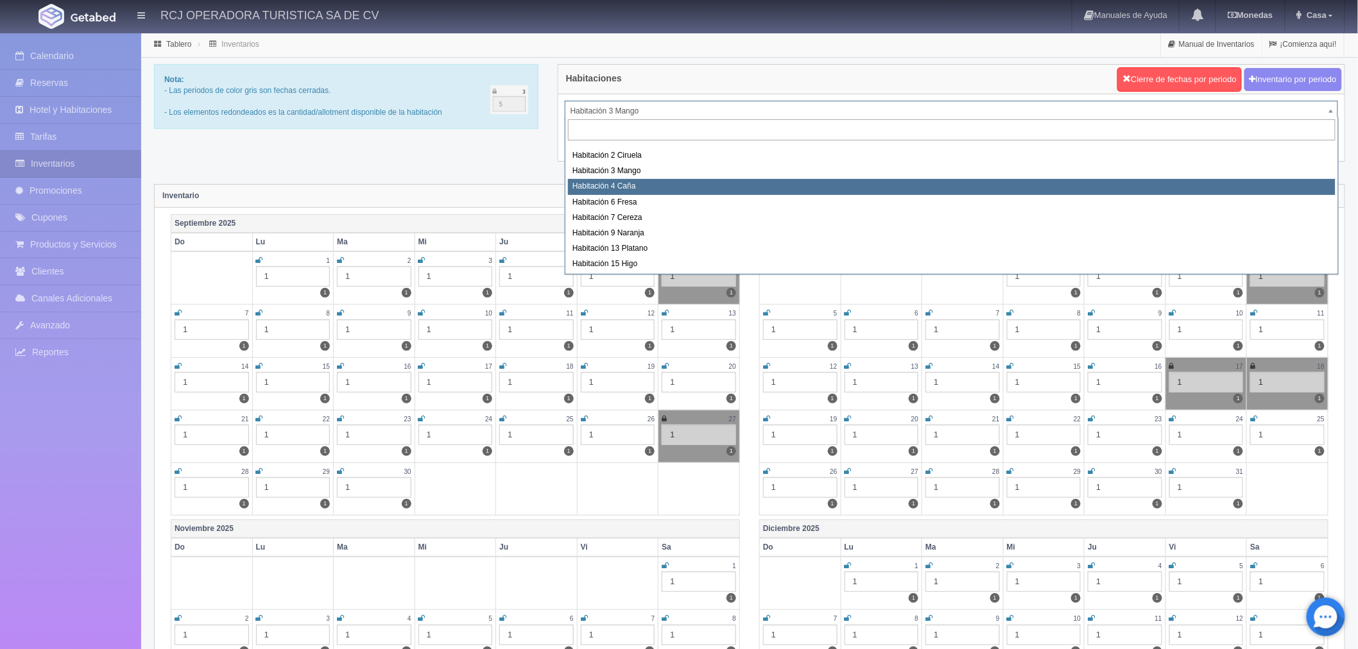
select select "1609"
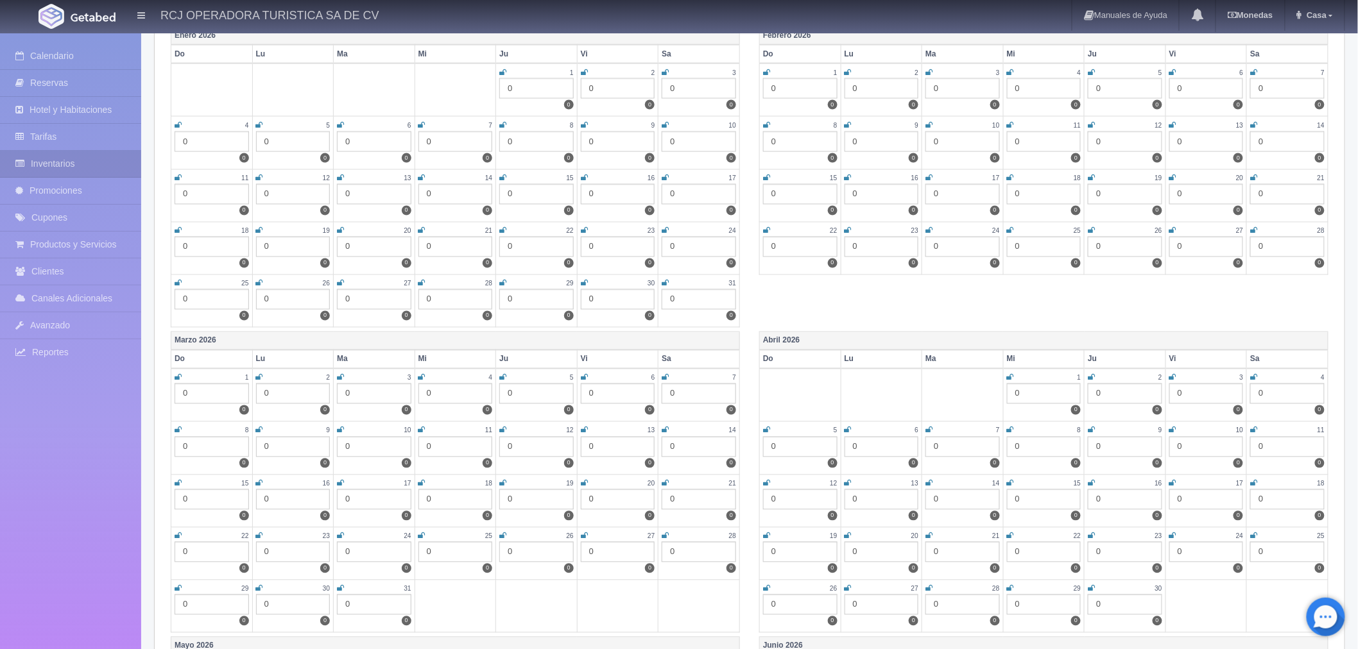
scroll to position [927, 0]
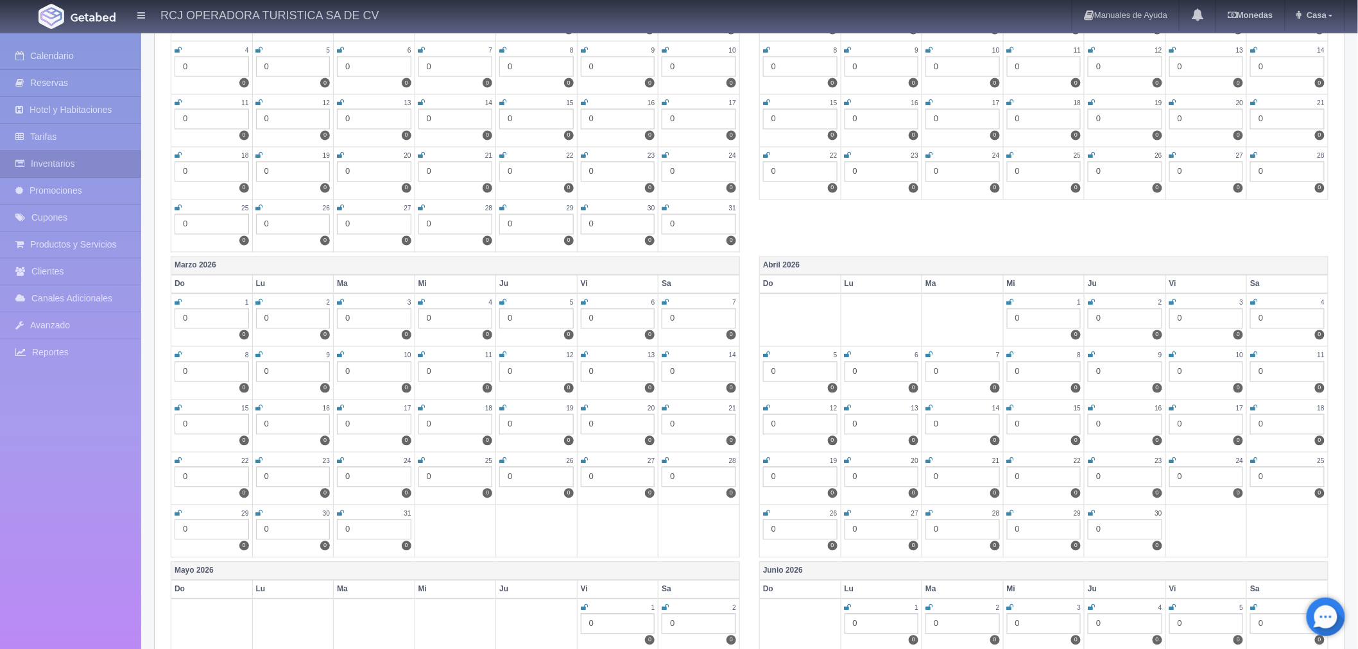
click at [1253, 458] on icon at bounding box center [1253, 462] width 7 height 8
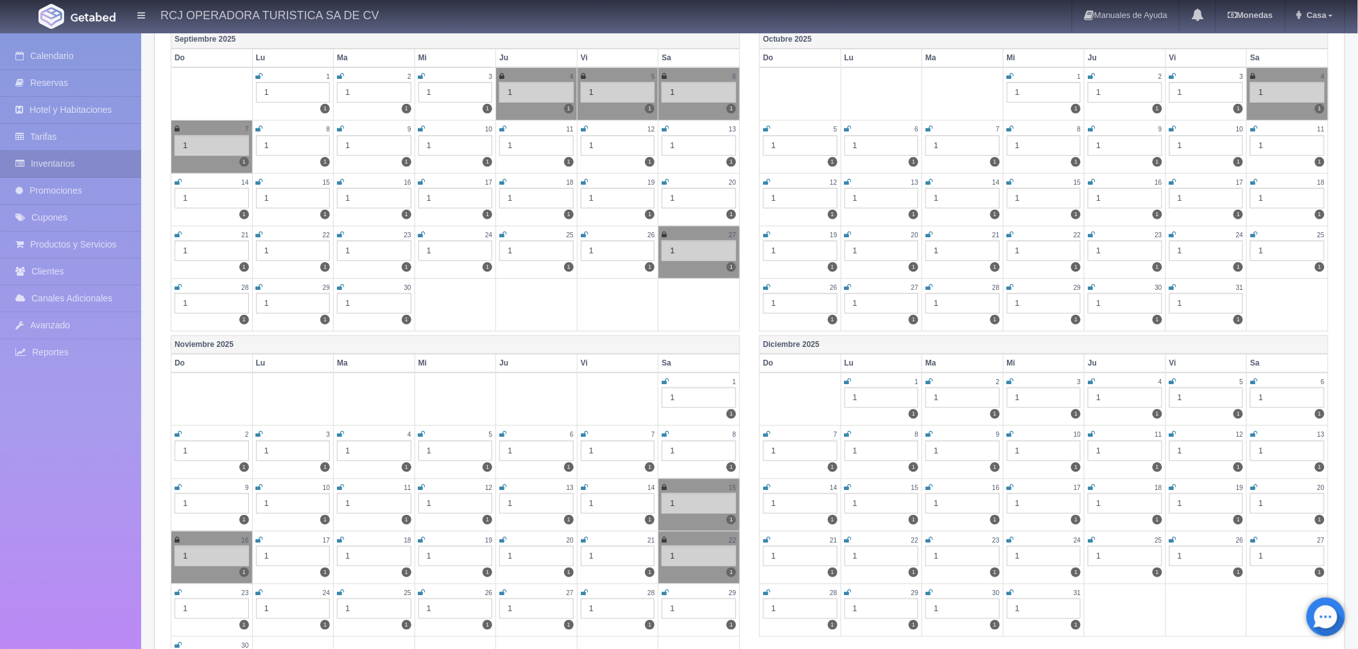
scroll to position [0, 0]
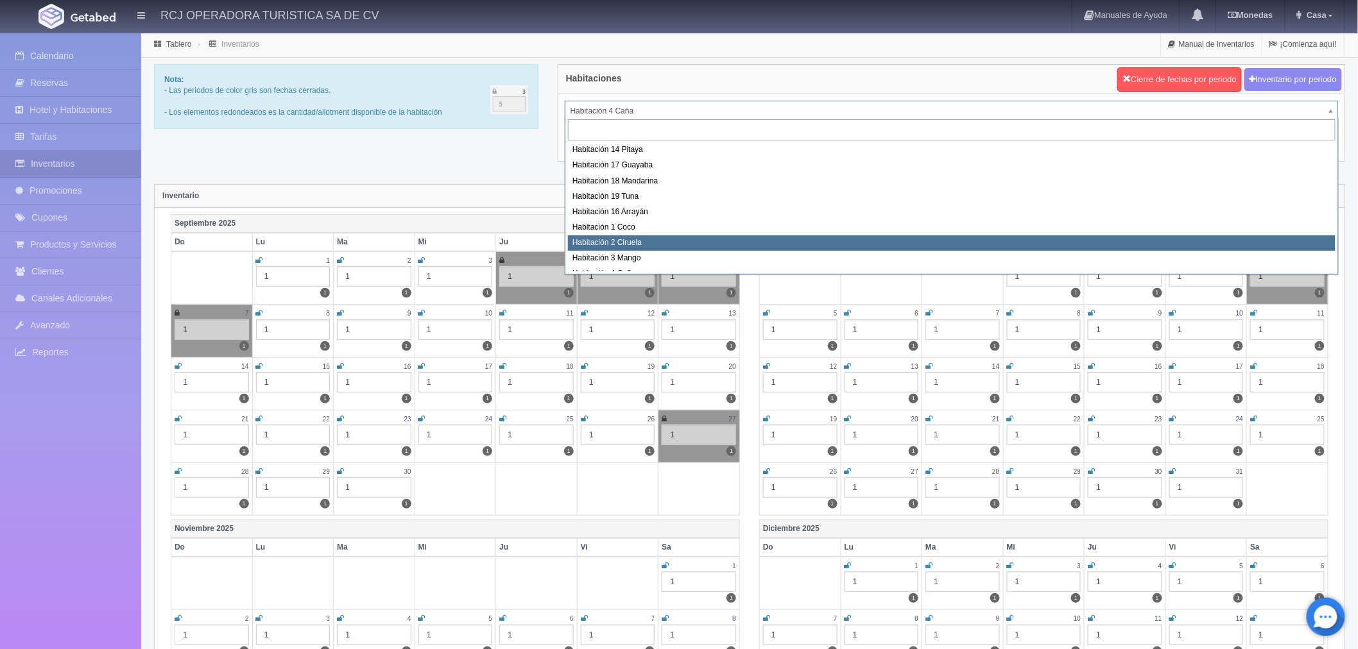
scroll to position [149, 0]
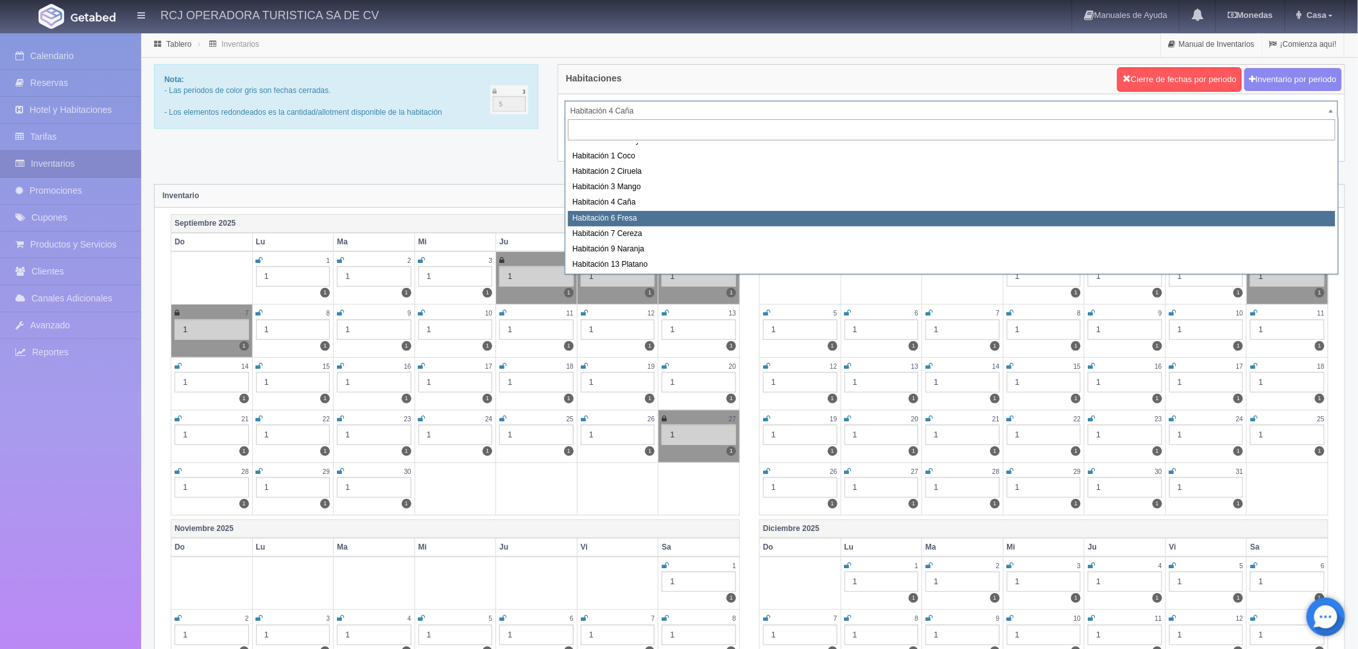
select select "1610"
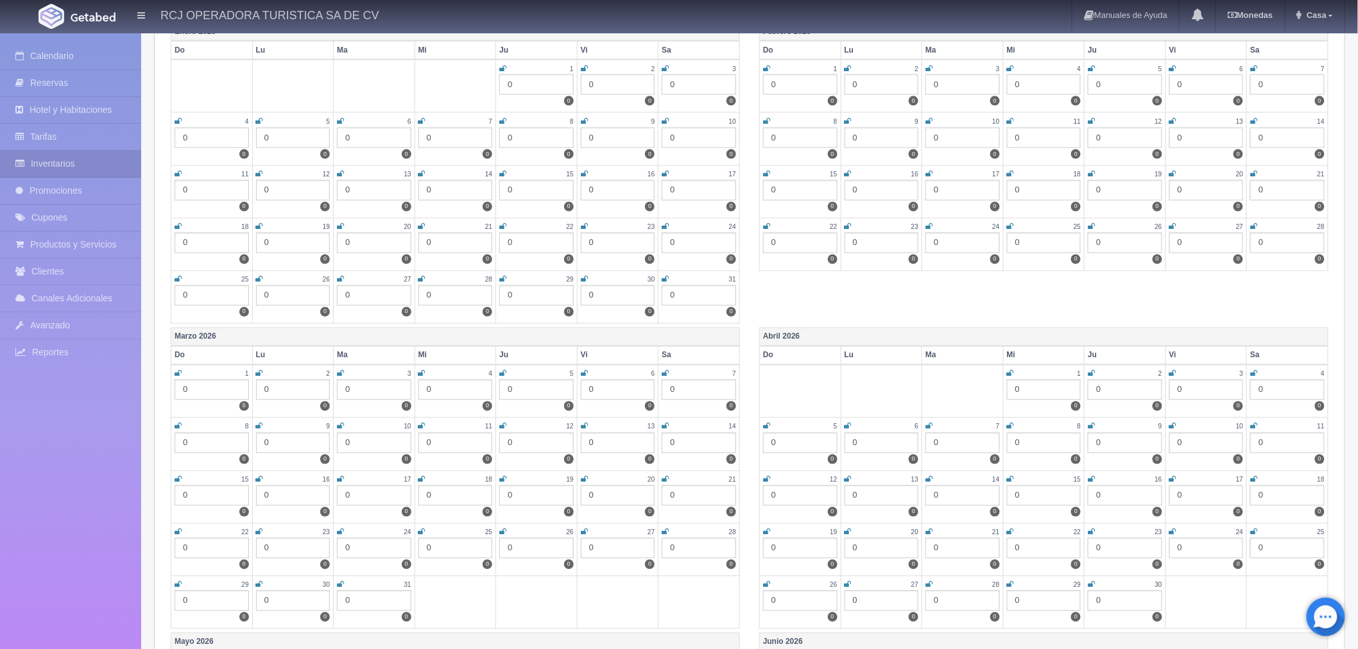
scroll to position [927, 0]
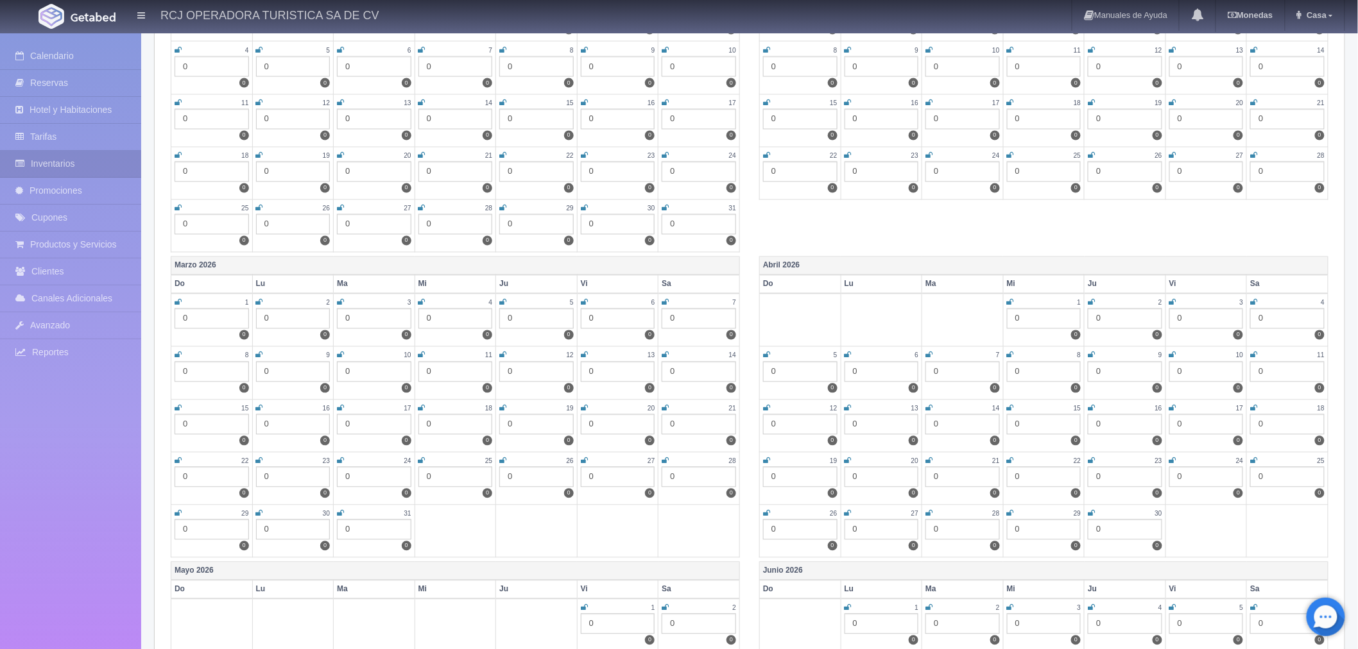
click at [1255, 458] on icon at bounding box center [1253, 462] width 7 height 8
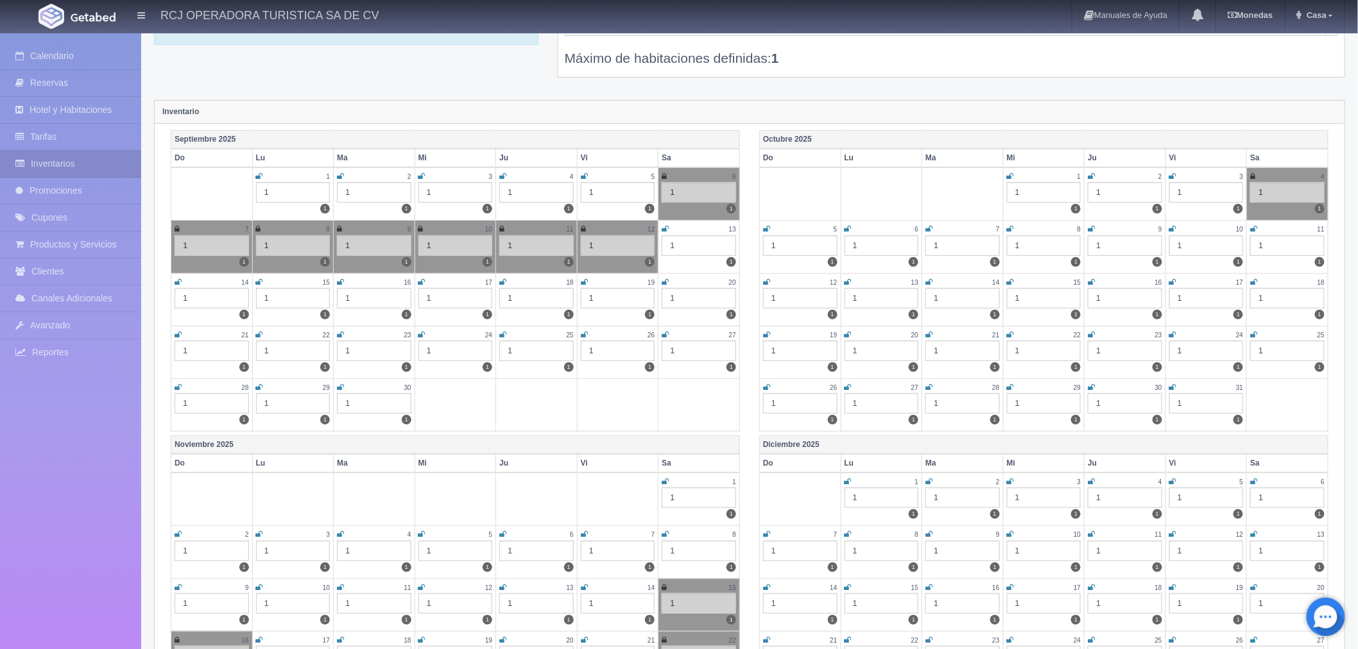
scroll to position [0, 0]
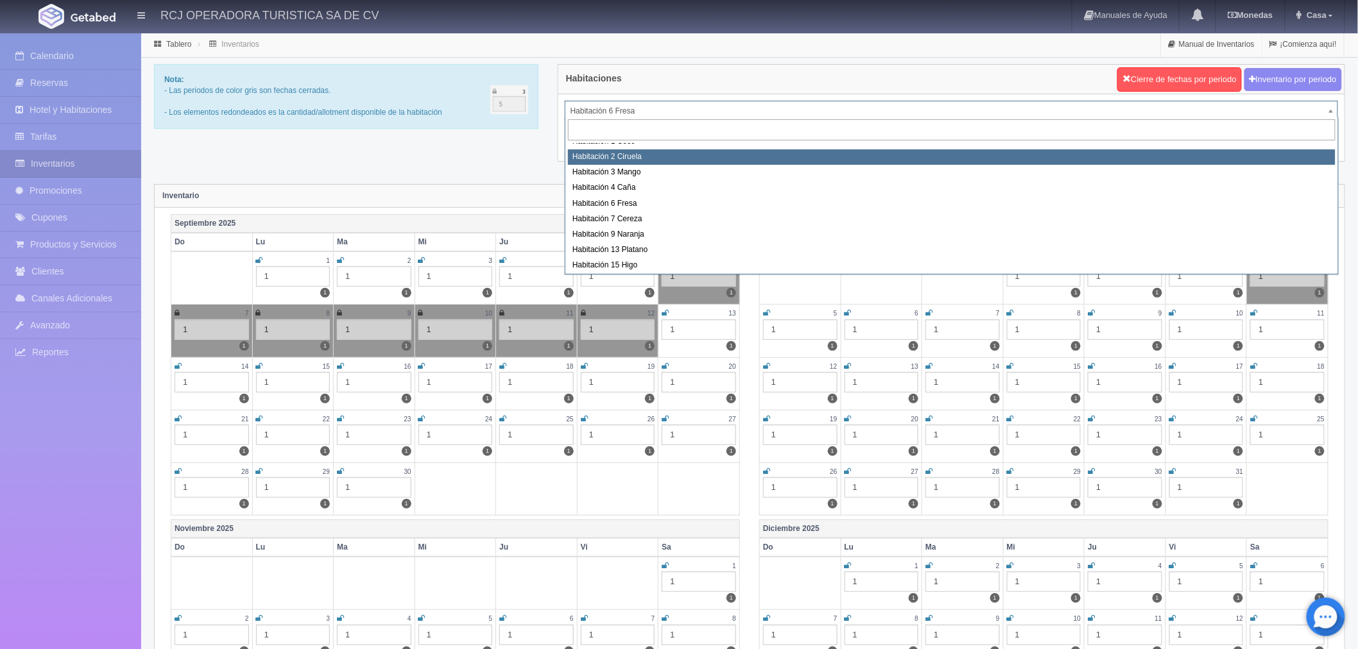
scroll to position [165, 0]
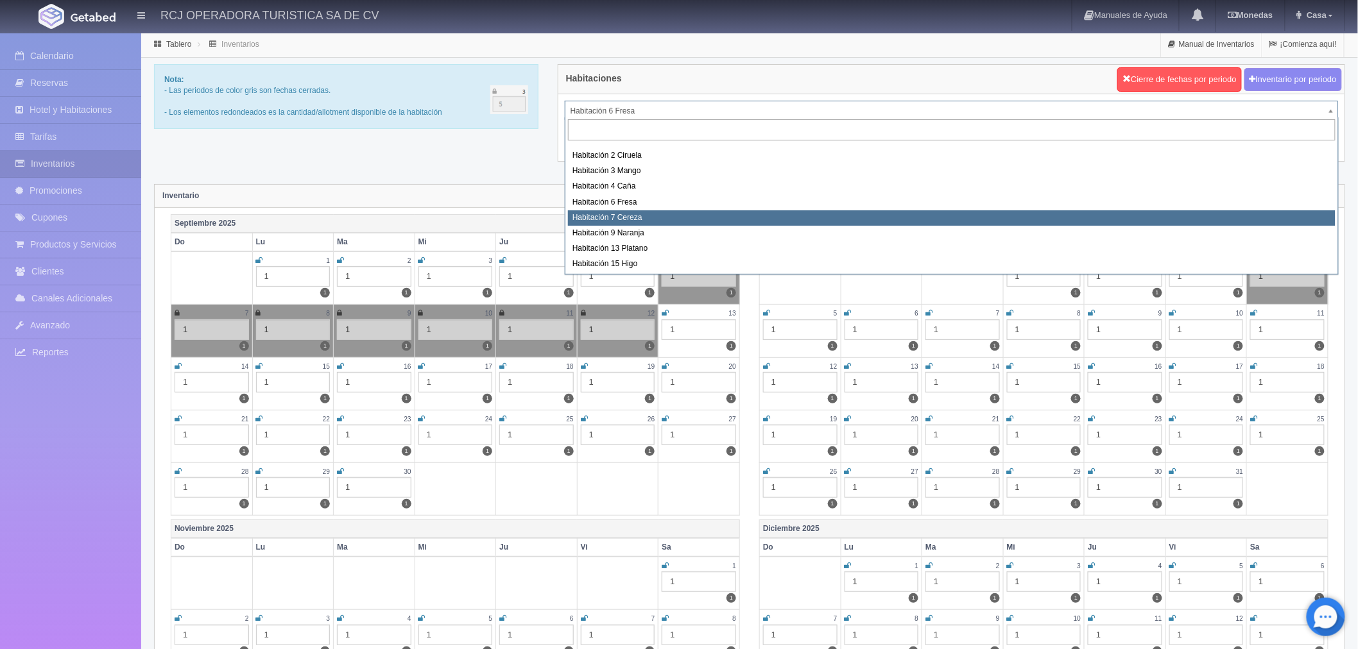
select select "1611"
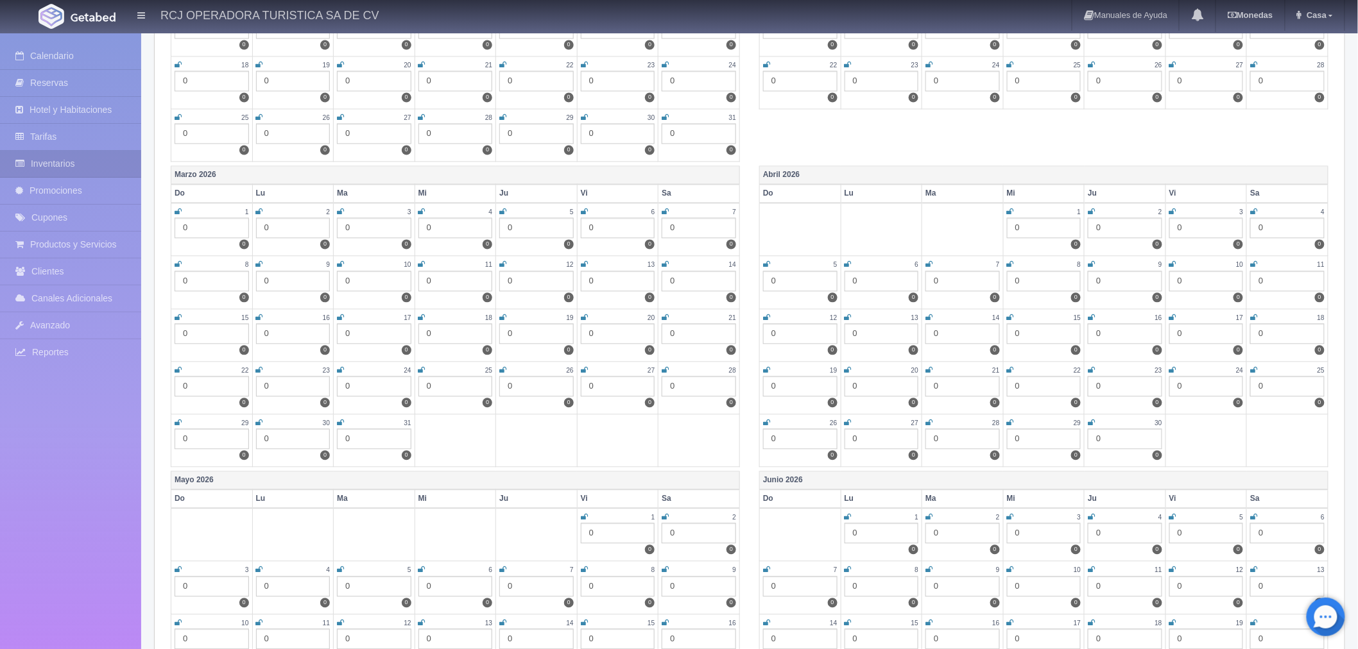
scroll to position [1069, 0]
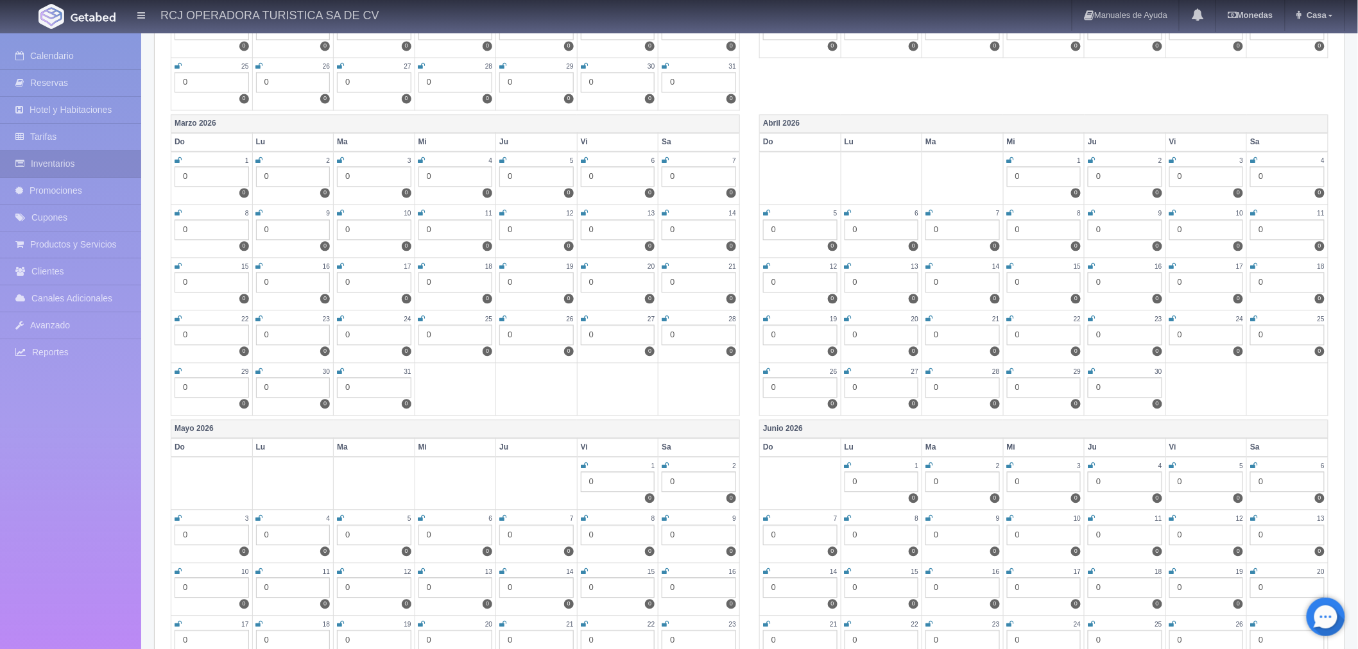
click at [1255, 315] on icon at bounding box center [1253, 319] width 7 height 8
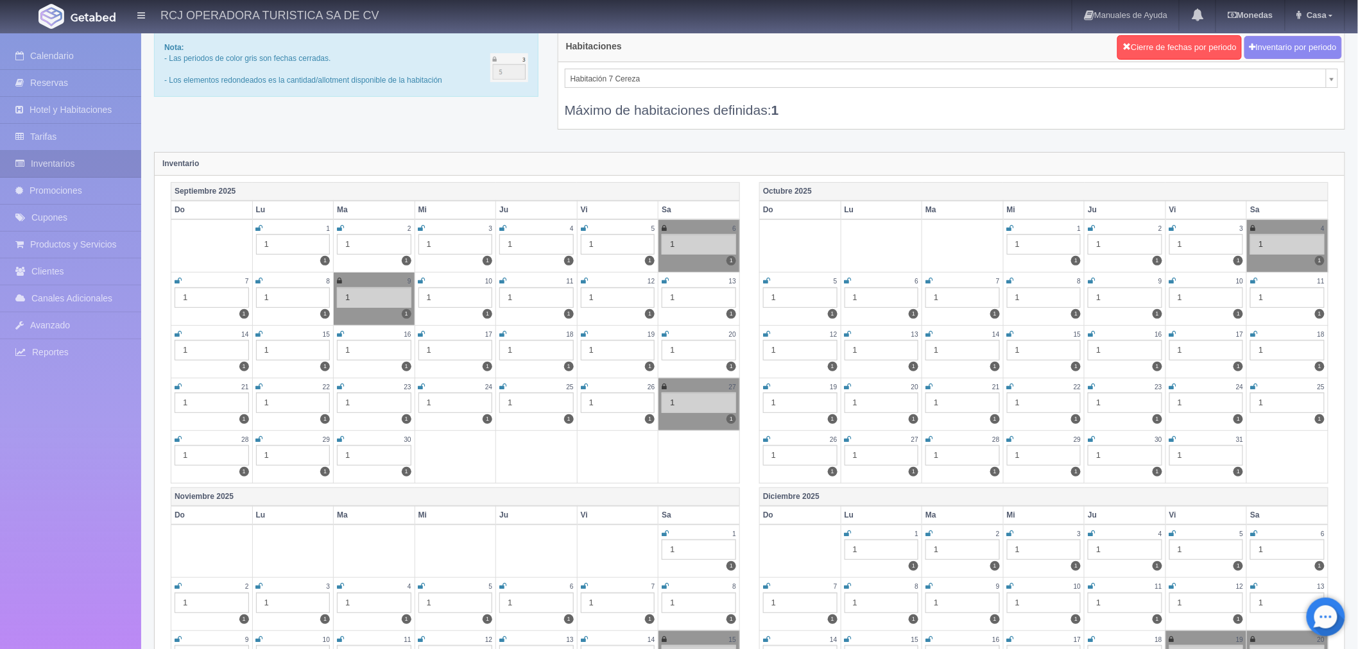
scroll to position [0, 0]
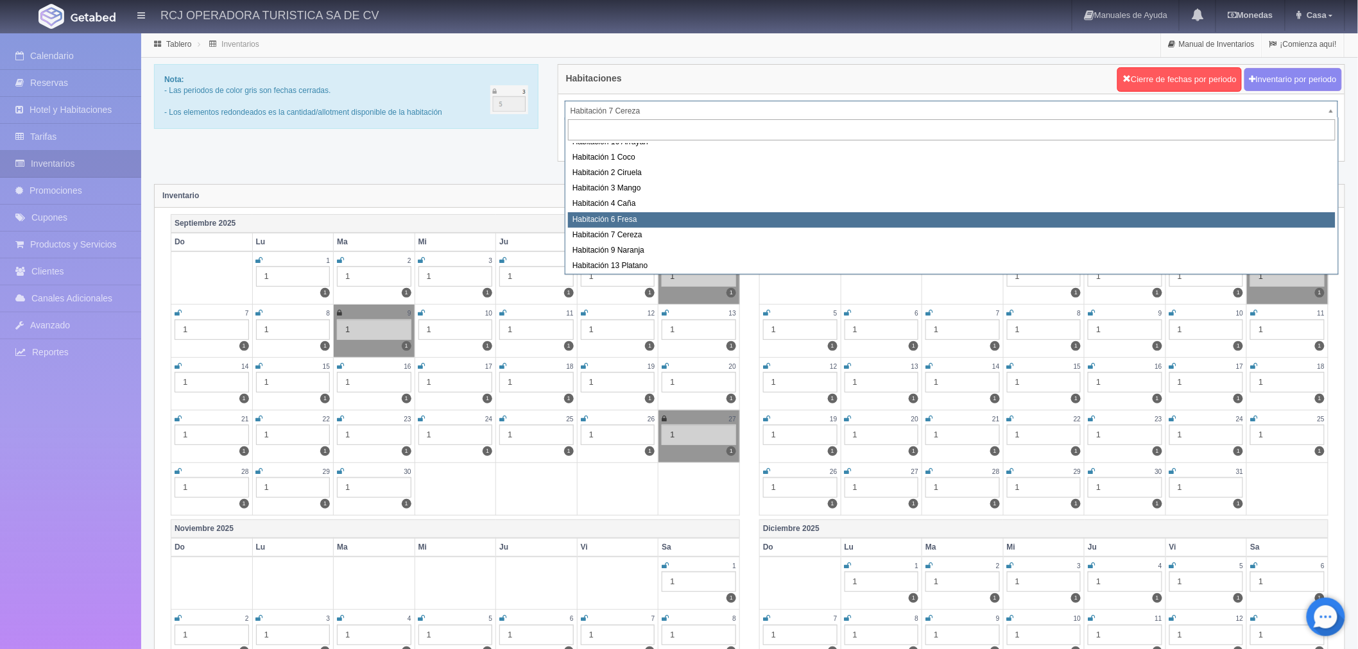
scroll to position [165, 0]
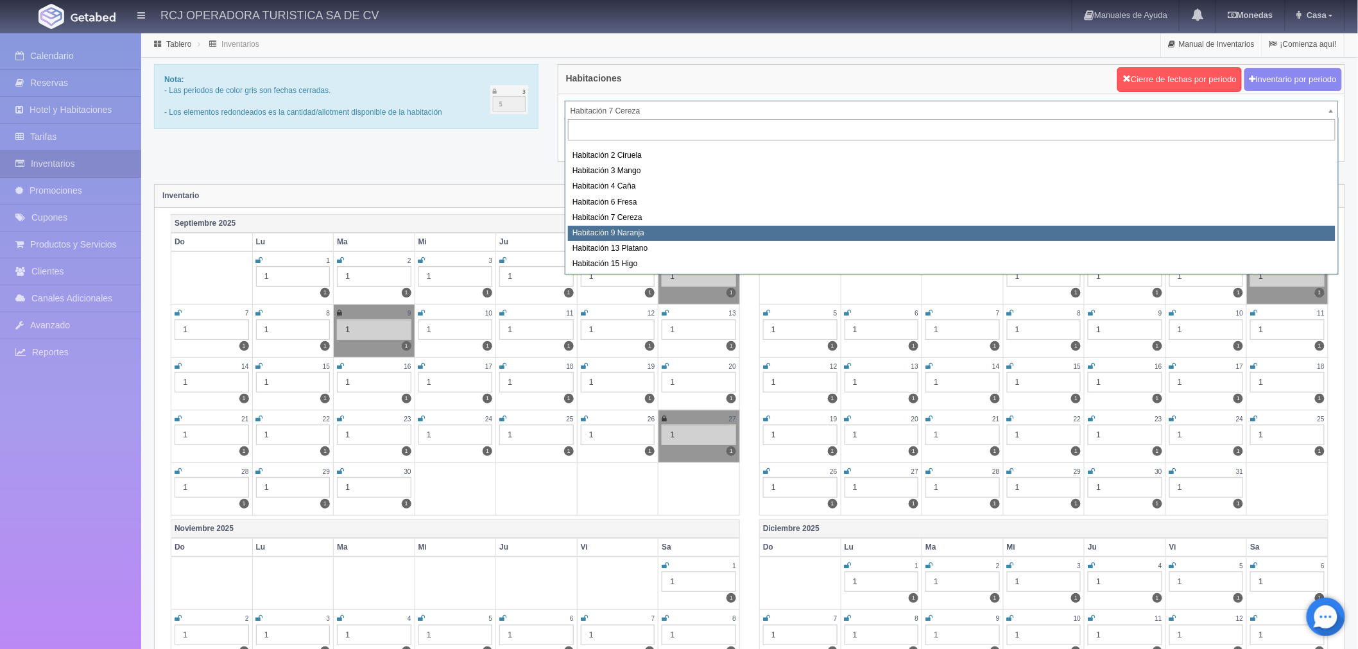
select select "1612"
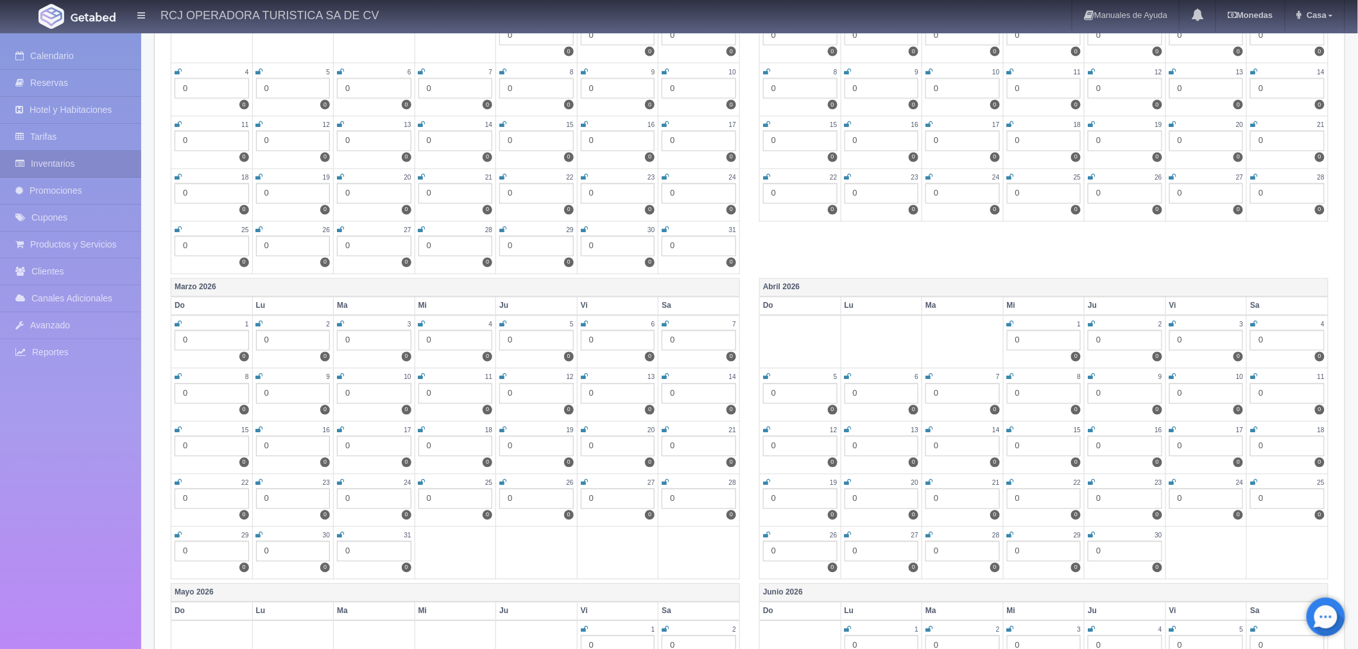
scroll to position [998, 0]
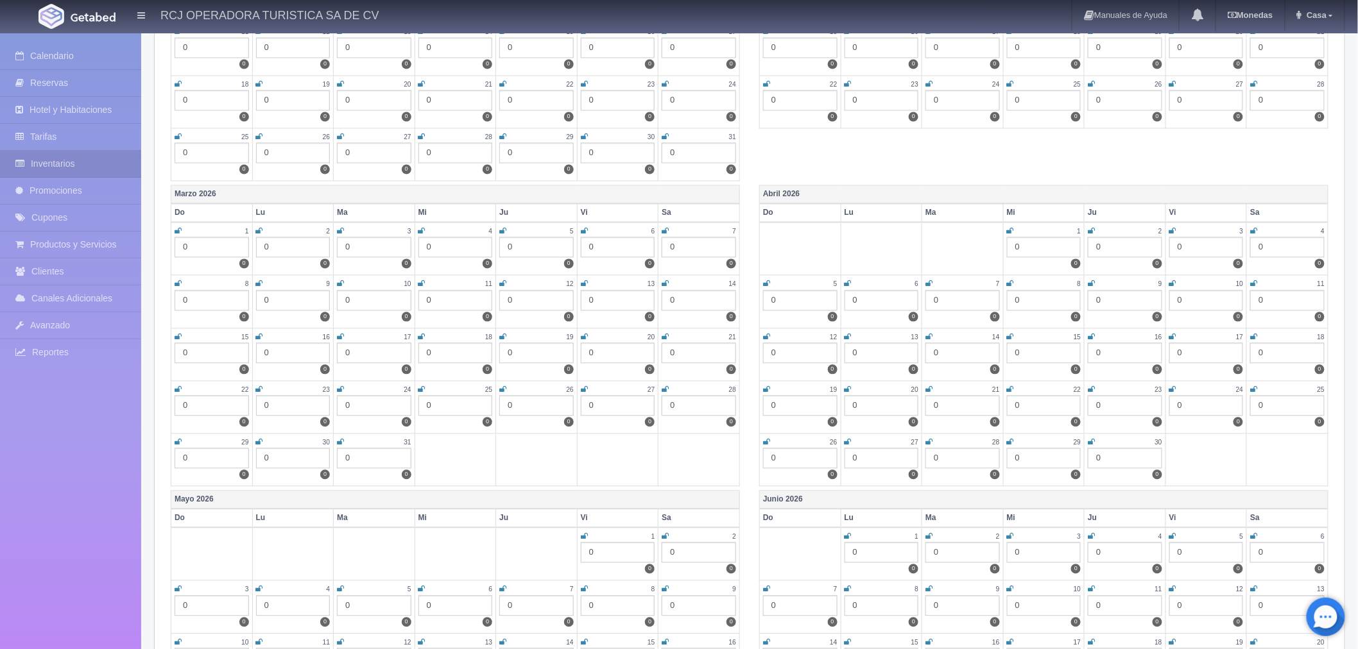
click at [1255, 386] on icon at bounding box center [1253, 390] width 7 height 8
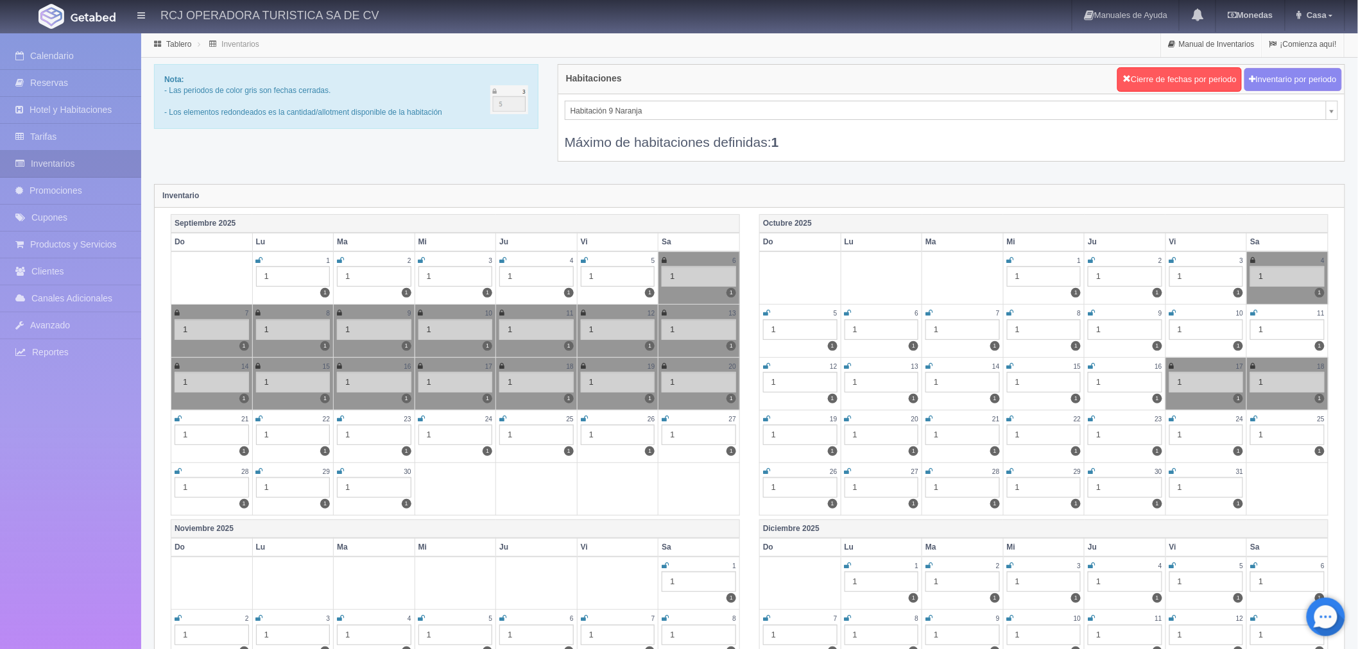
scroll to position [130, 0]
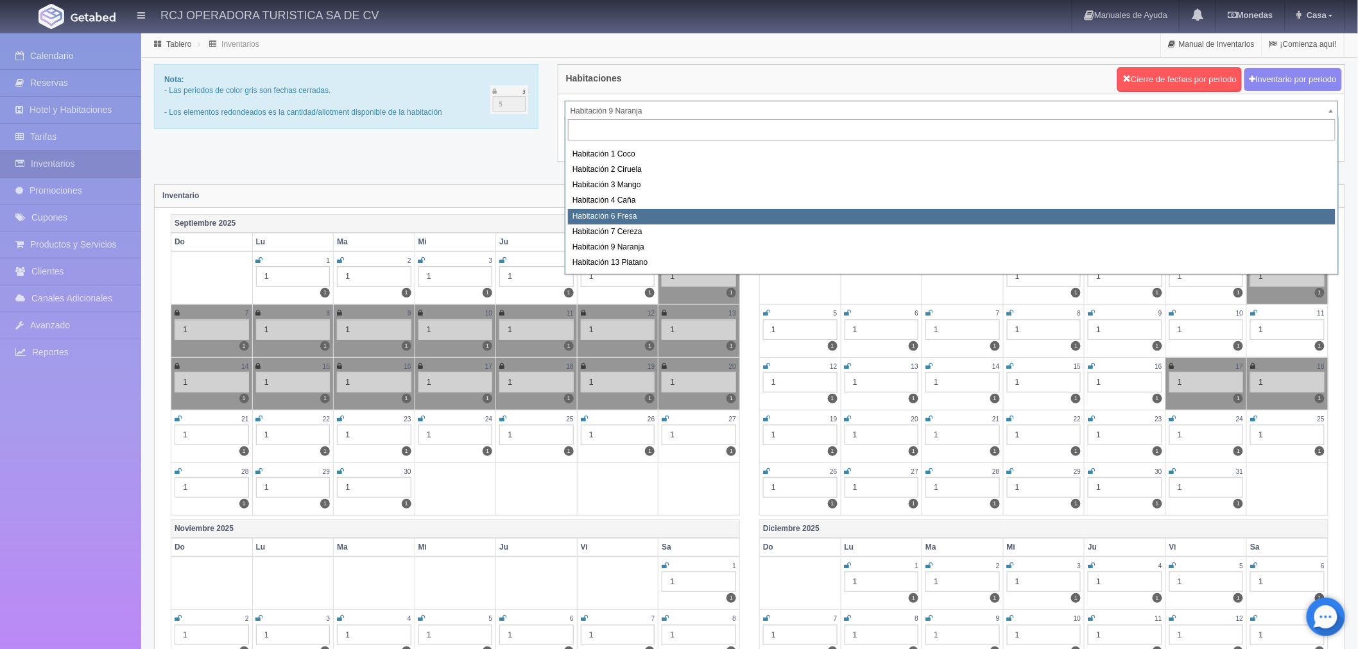
scroll to position [165, 0]
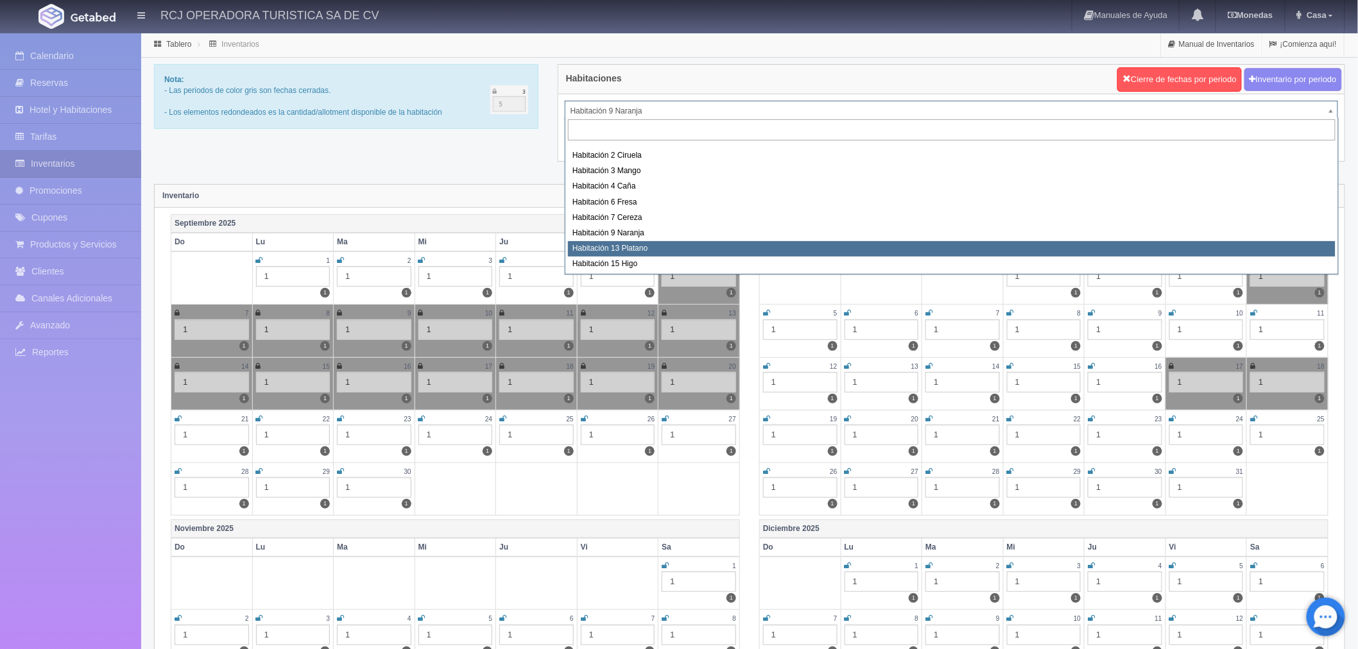
select select "1613"
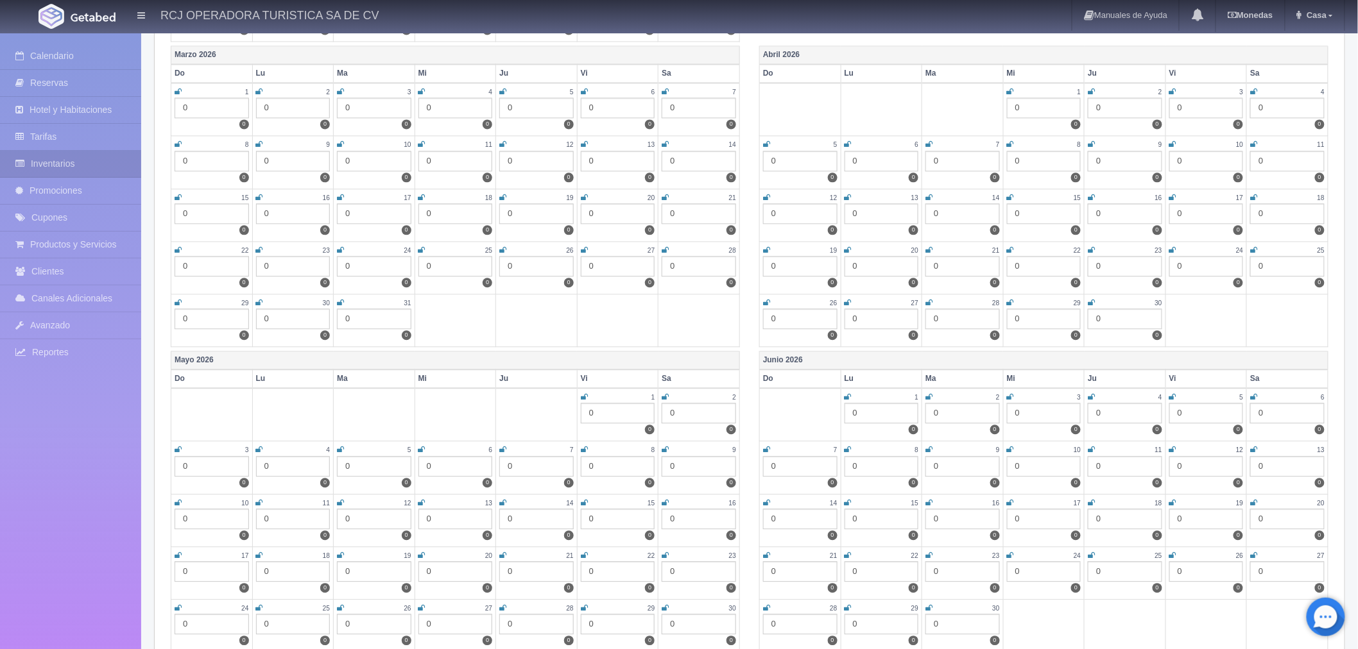
scroll to position [1140, 0]
click at [1254, 244] on icon at bounding box center [1253, 248] width 7 height 8
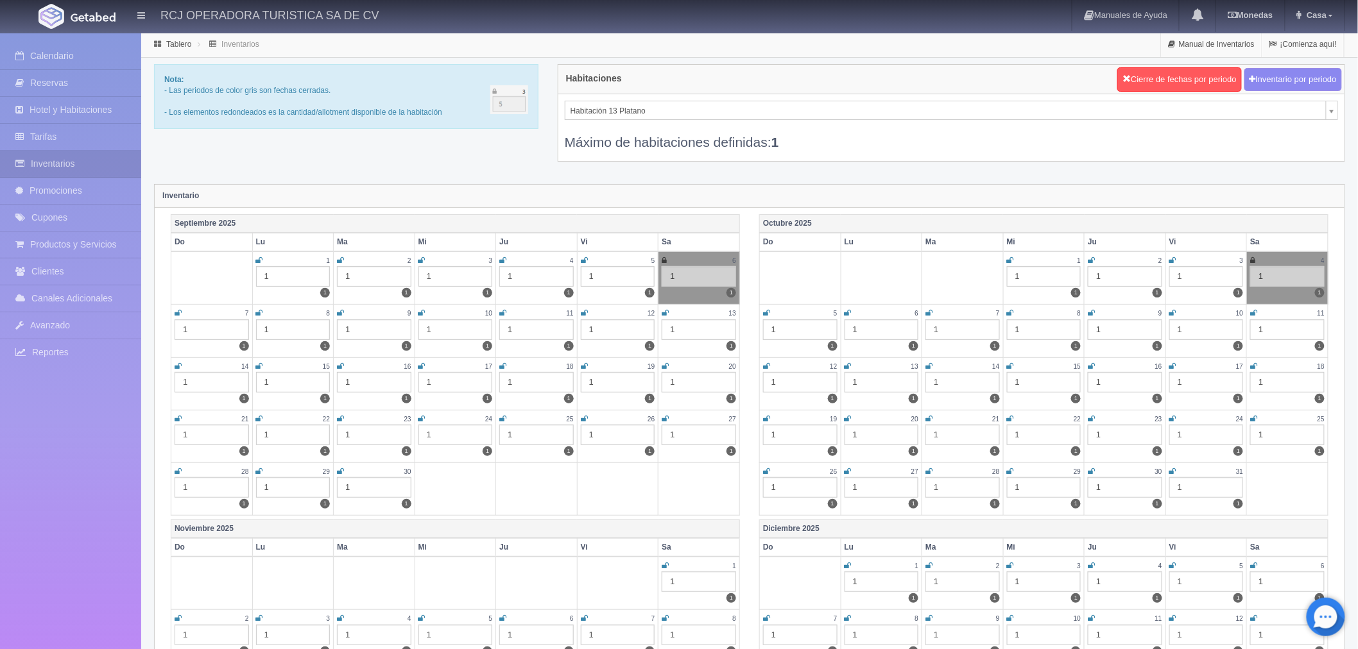
scroll to position [144, 0]
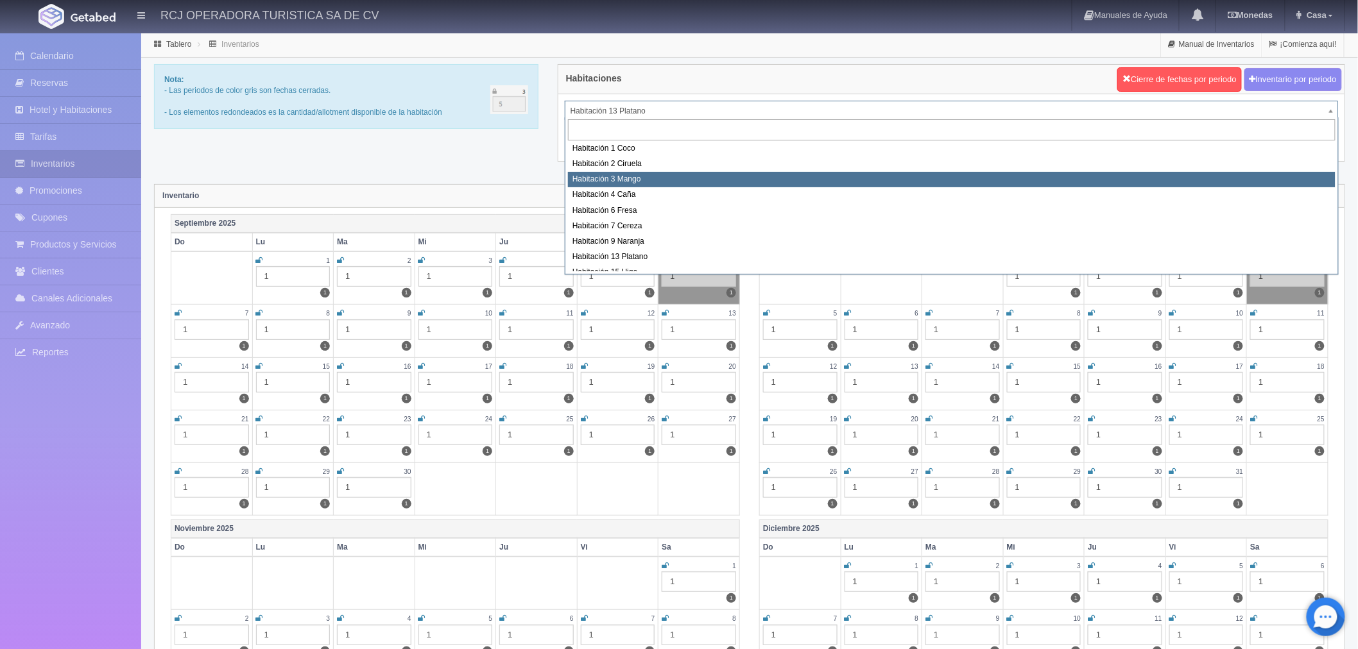
scroll to position [165, 0]
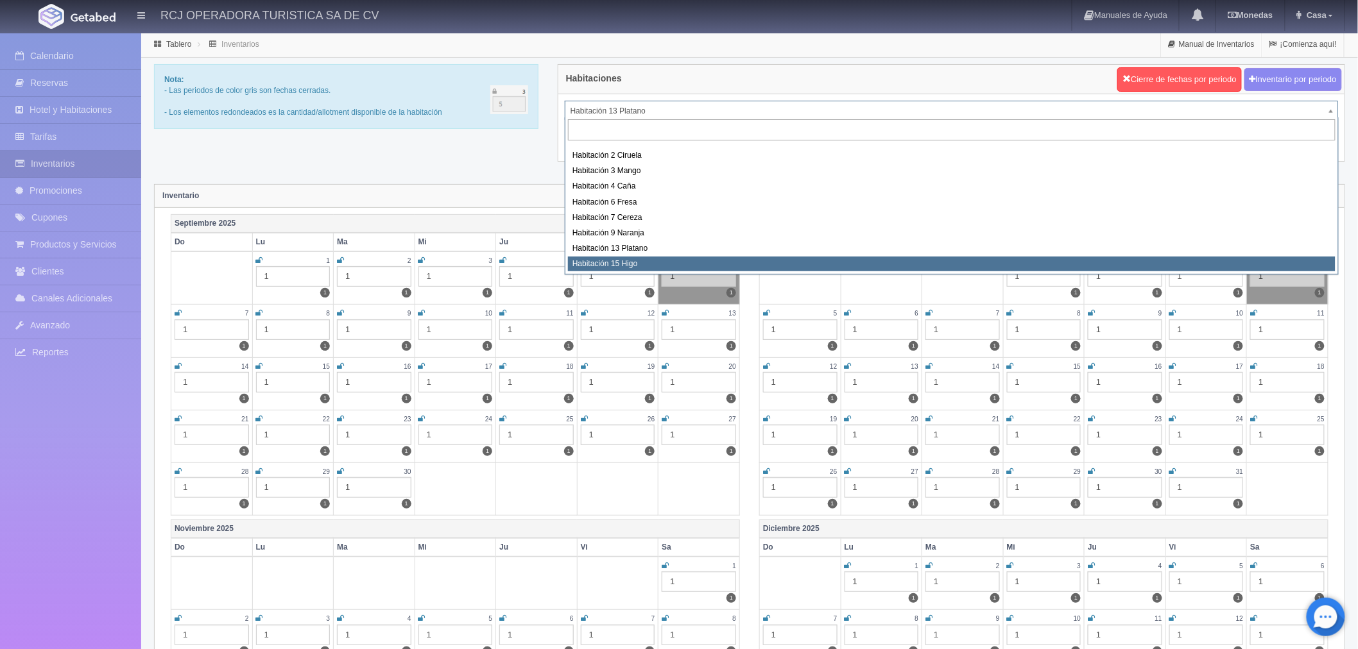
select select "1614"
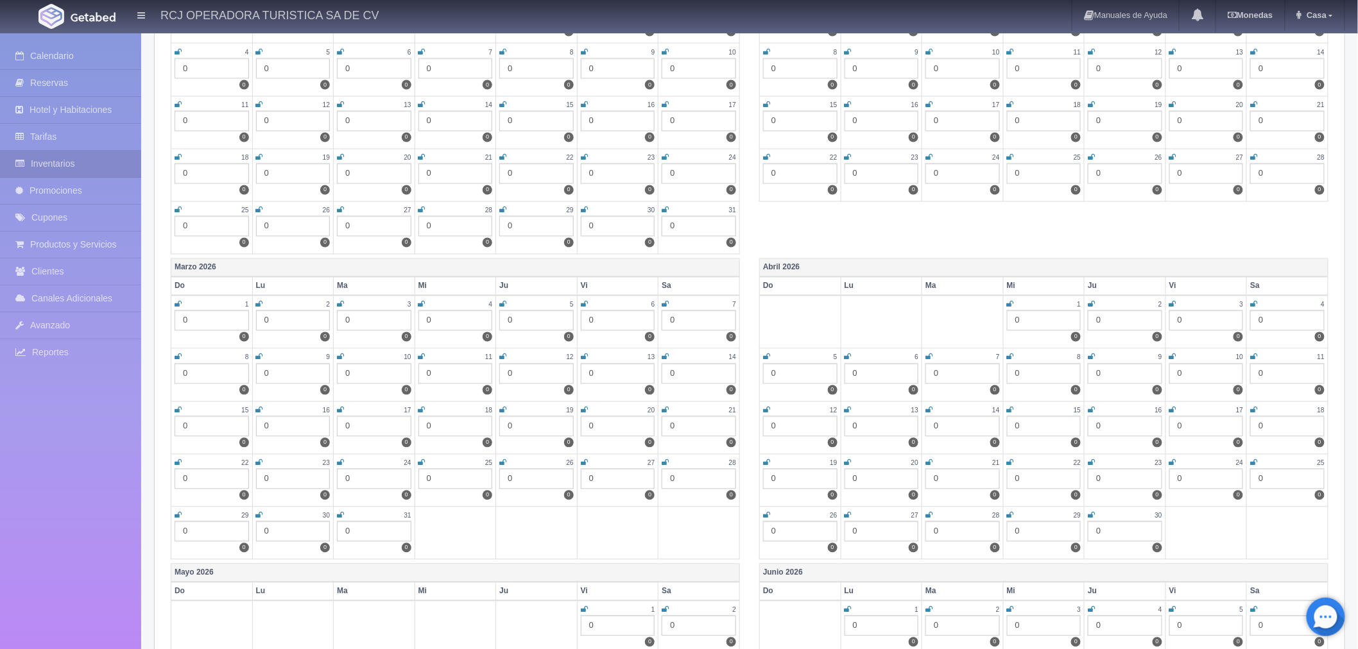
scroll to position [998, 0]
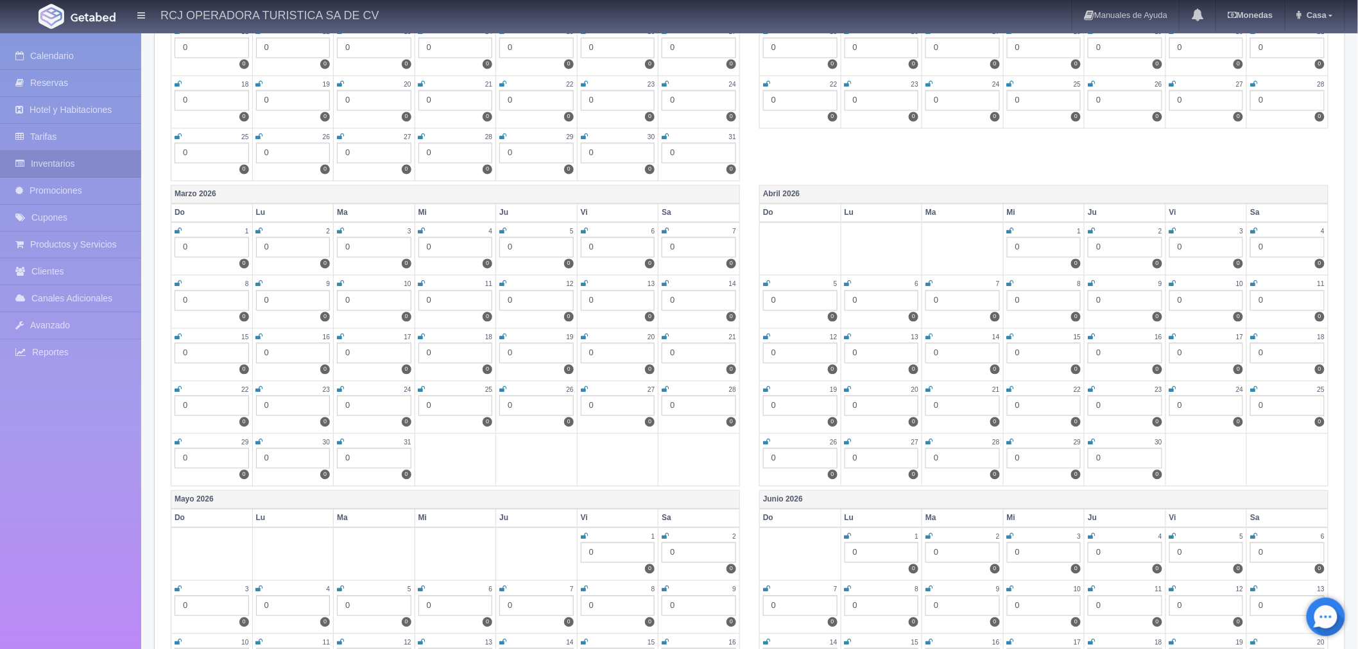
click at [1252, 386] on icon at bounding box center [1253, 390] width 7 height 8
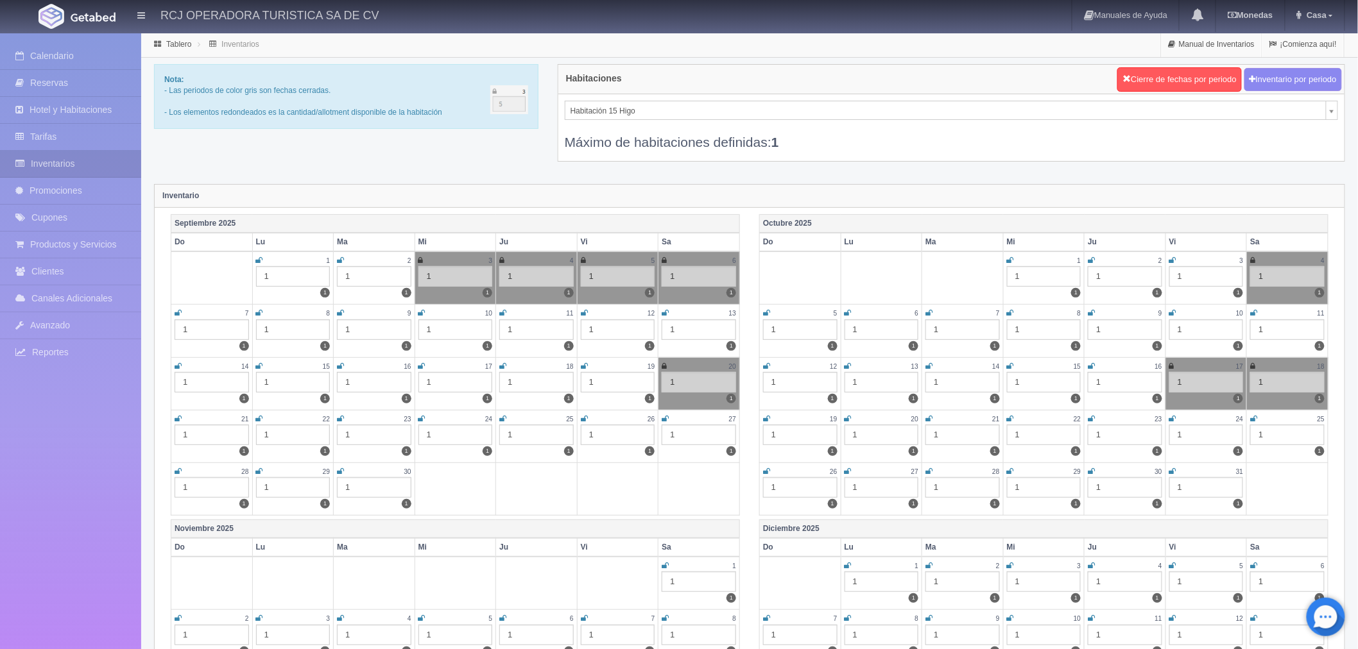
scroll to position [160, 0]
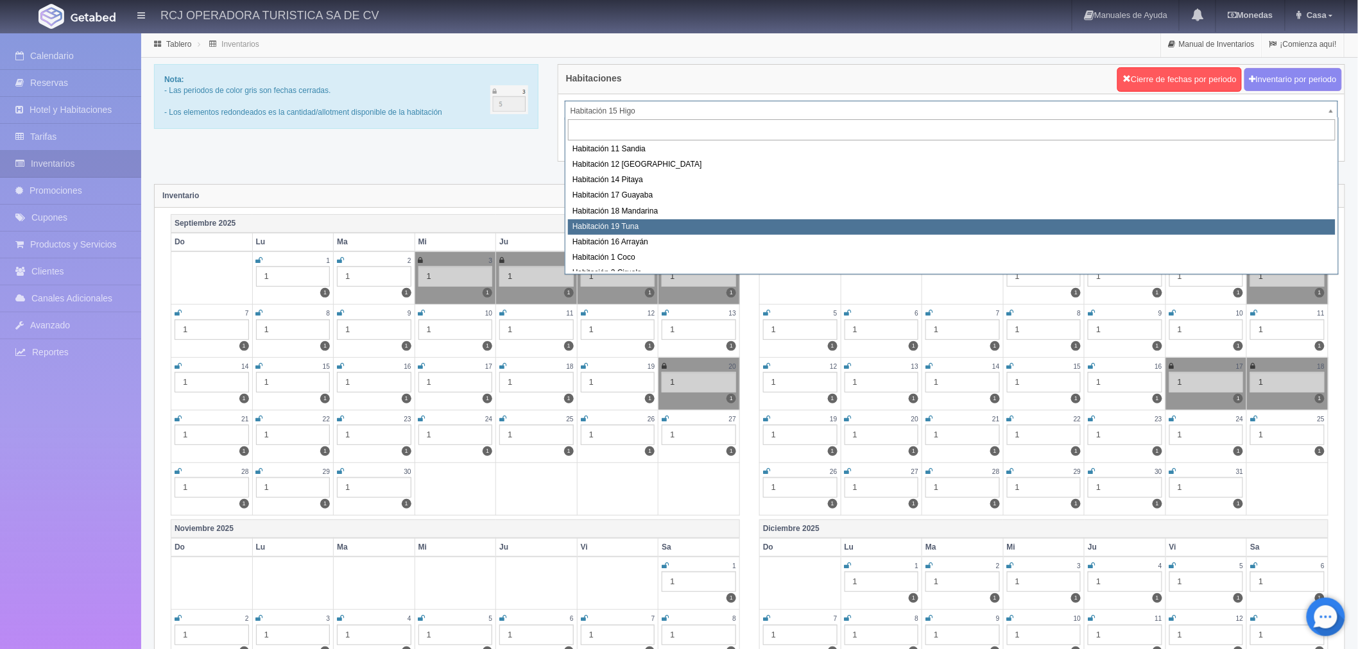
scroll to position [22, 0]
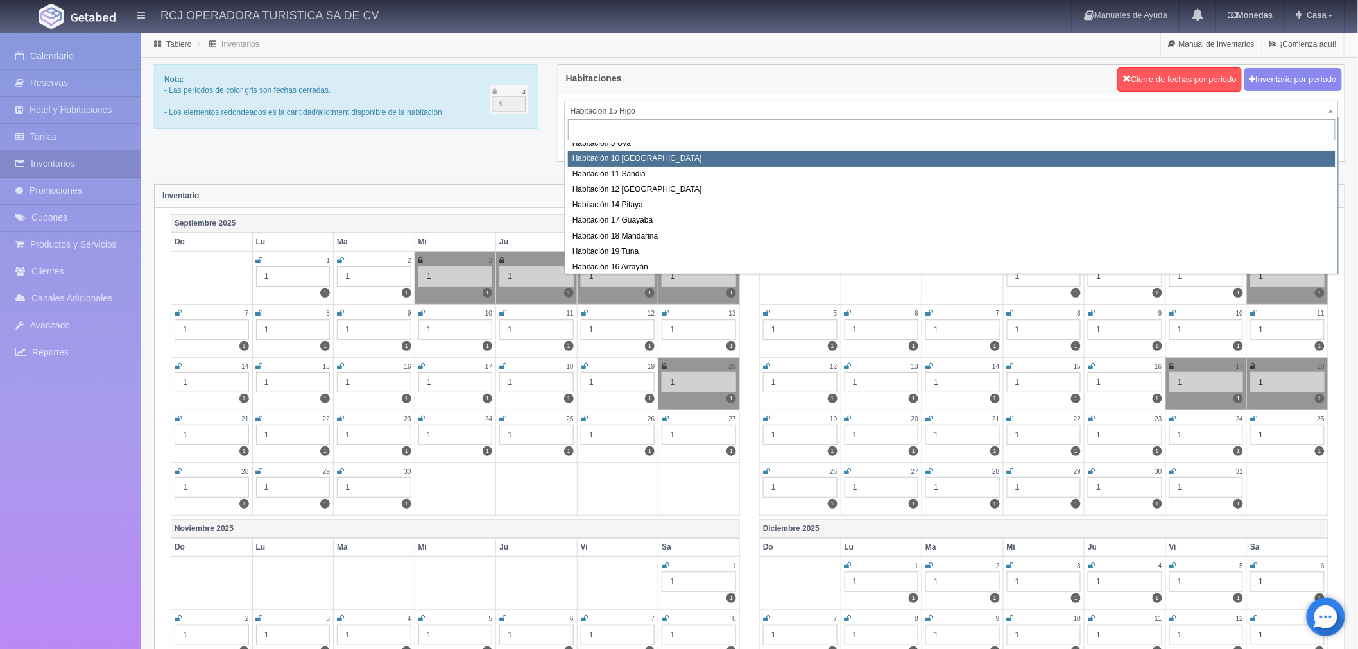
select select "1574"
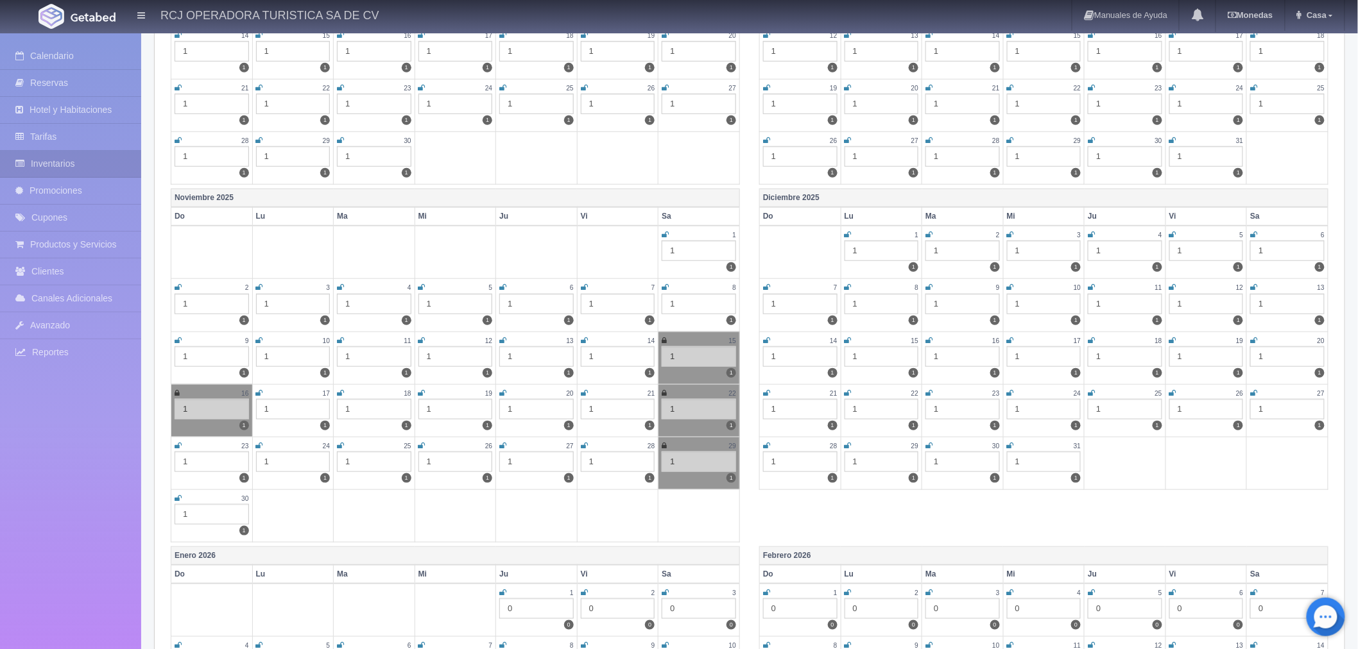
scroll to position [356, 0]
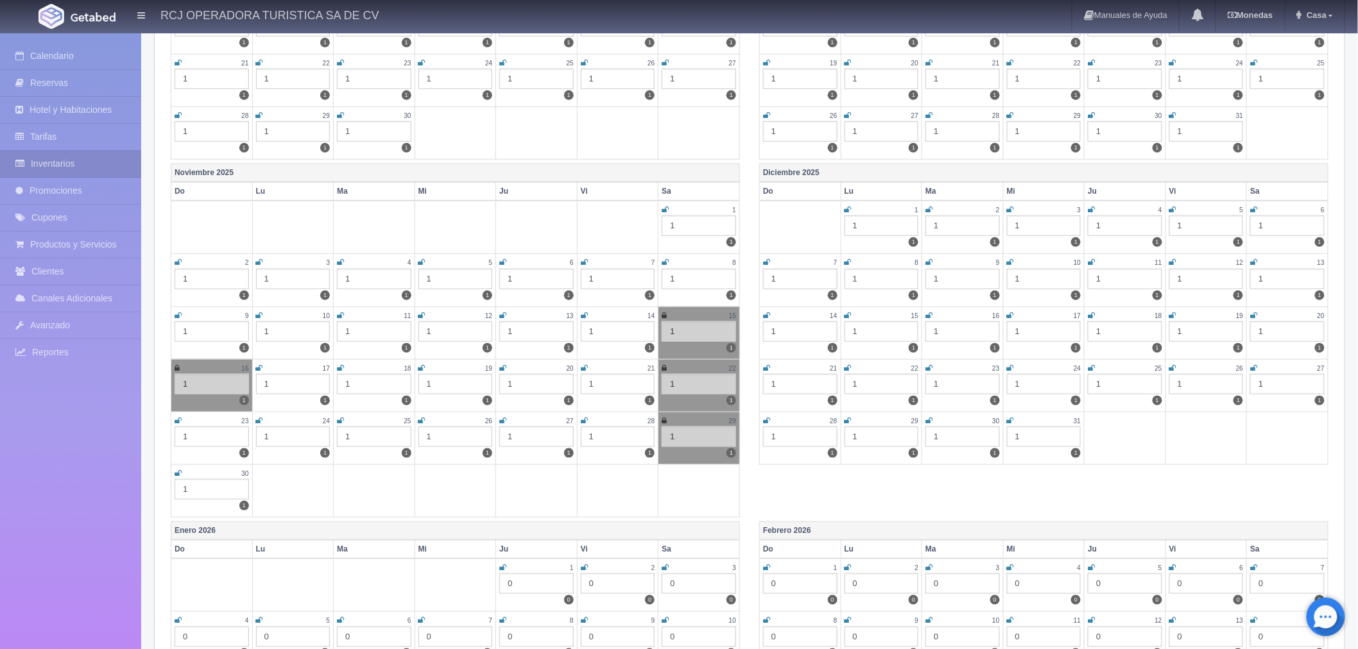
click at [1008, 261] on icon at bounding box center [1010, 263] width 7 height 8
click at [1092, 261] on icon at bounding box center [1091, 263] width 7 height 8
click at [1175, 260] on icon at bounding box center [1172, 263] width 7 height 8
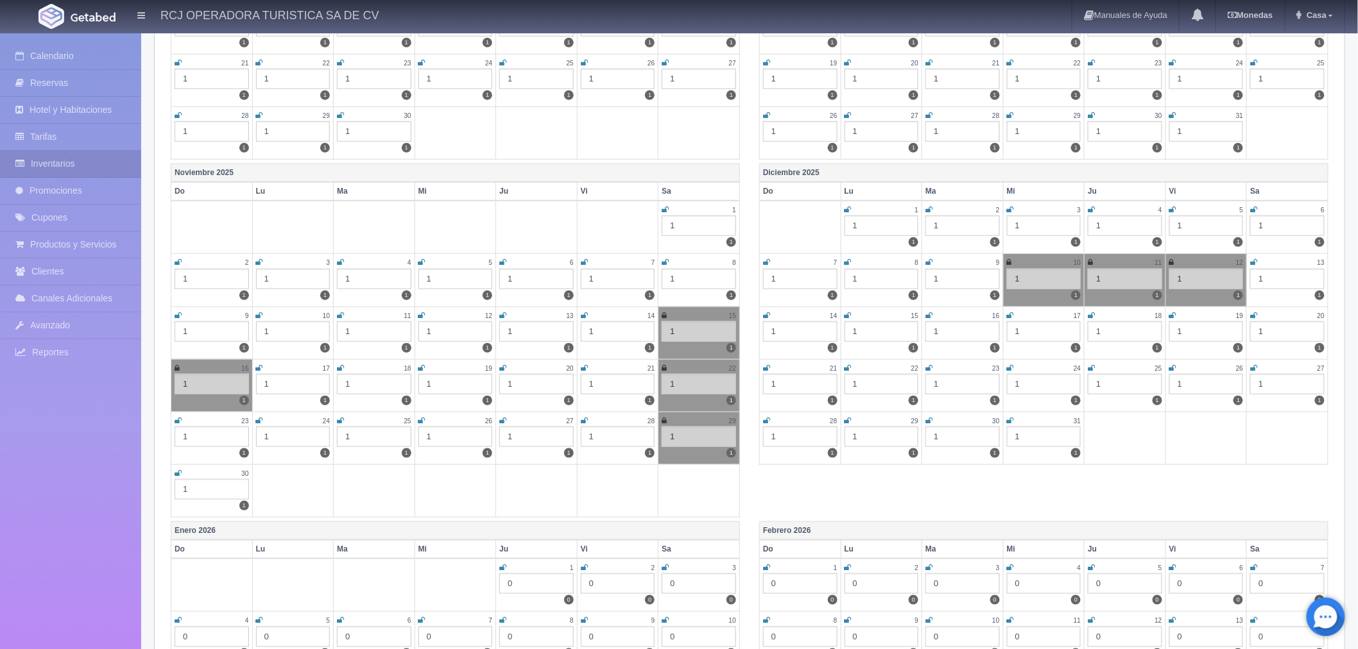
click at [1256, 260] on icon at bounding box center [1253, 263] width 7 height 8
click at [763, 312] on icon at bounding box center [766, 316] width 7 height 8
click at [845, 312] on icon at bounding box center [848, 316] width 7 height 8
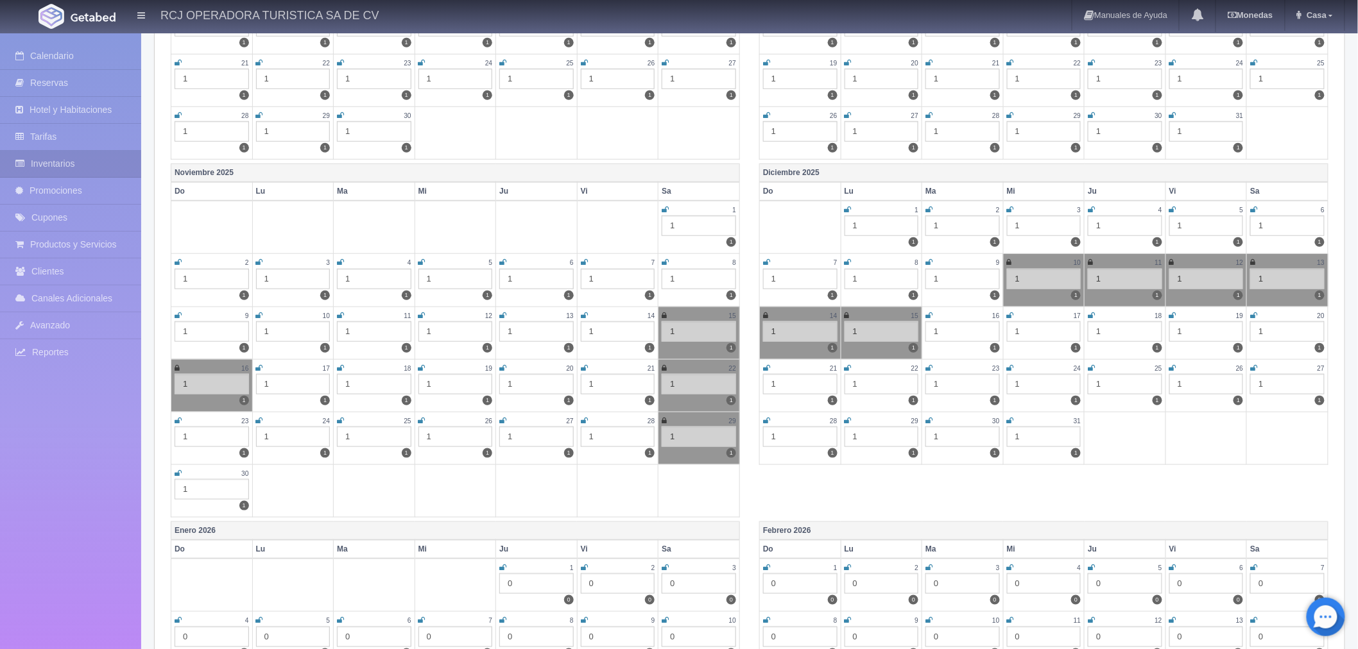
click at [1057, 482] on div "[DATE] Do Lu Ma Mi Ju Vi Sa 1 1 1 2 1 1 3 1 1 4 1 1 5 1 1 6 1 1 7 1 1 8 1 1 9 1…" at bounding box center [749, 343] width 1177 height 358
